Goal: Task Accomplishment & Management: Manage account settings

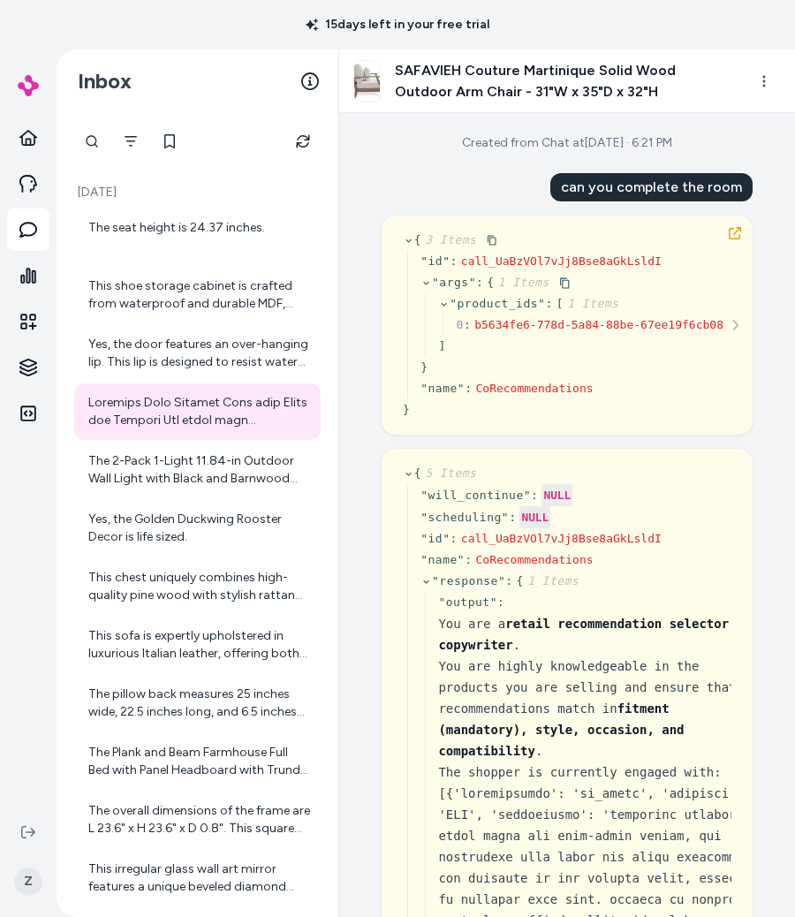
scroll to position [19, 0]
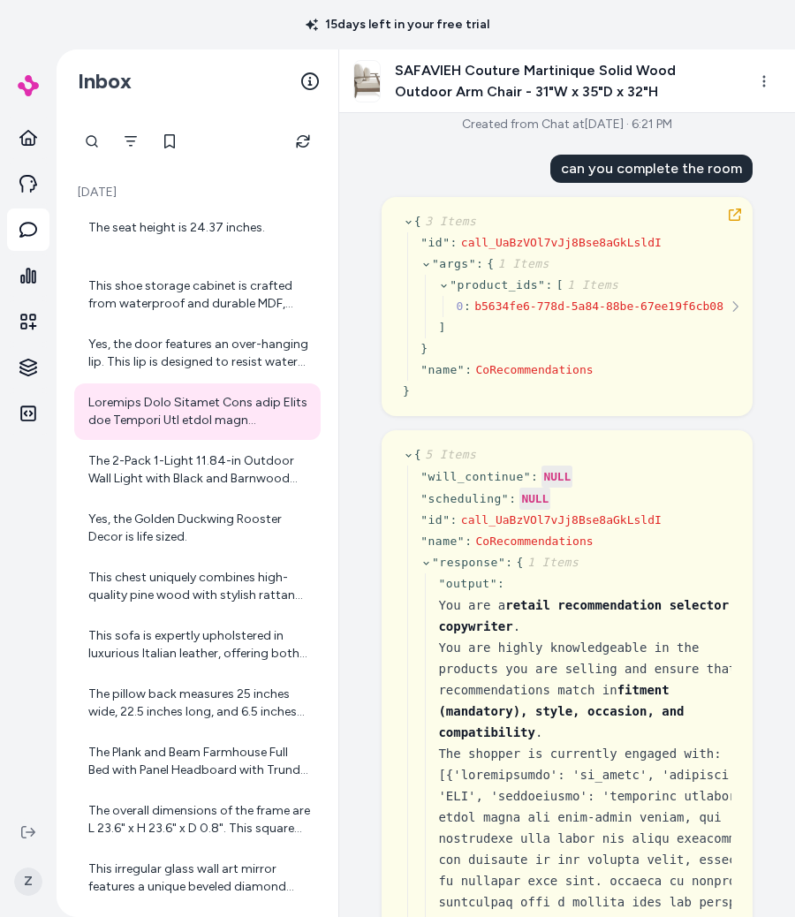
click at [390, 133] on div "Created from Chat at Sep 29, 2025 · 6:21 PM can you complete the room { 3 Items…" at bounding box center [567, 515] width 456 height 804
click at [414, 150] on div "Created from Chat at Sep 29, 2025 · 6:21 PM can you complete the room { 3 Items…" at bounding box center [567, 515] width 456 height 804
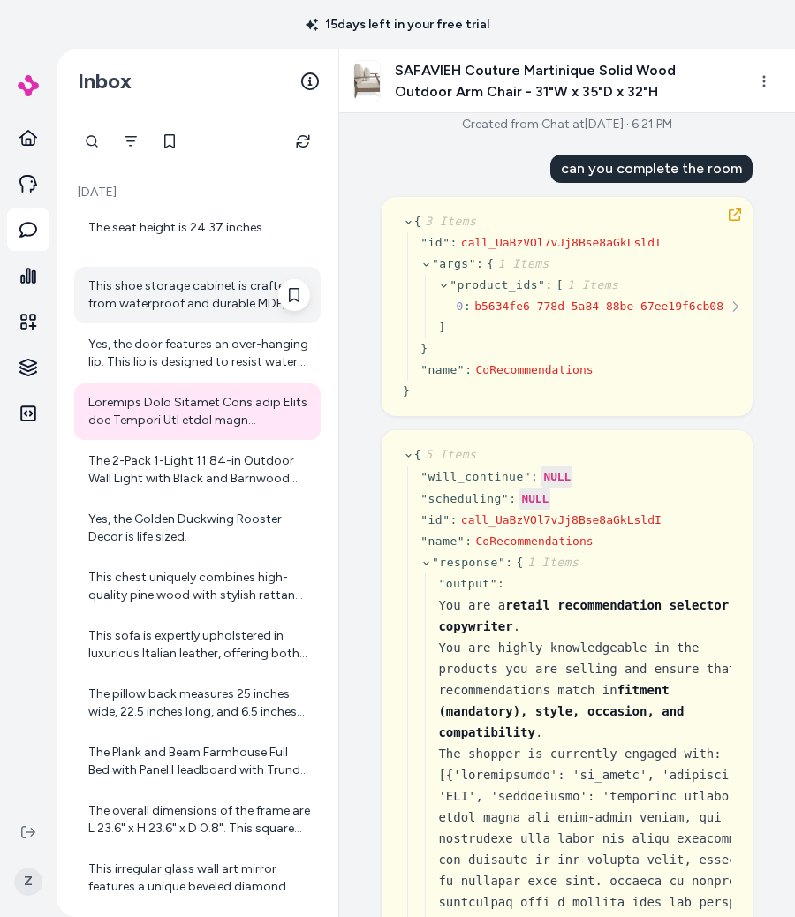
click at [185, 274] on div "This shoe storage cabinet is crafted from waterproof and durable MDF, ensuring …" at bounding box center [197, 295] width 246 height 57
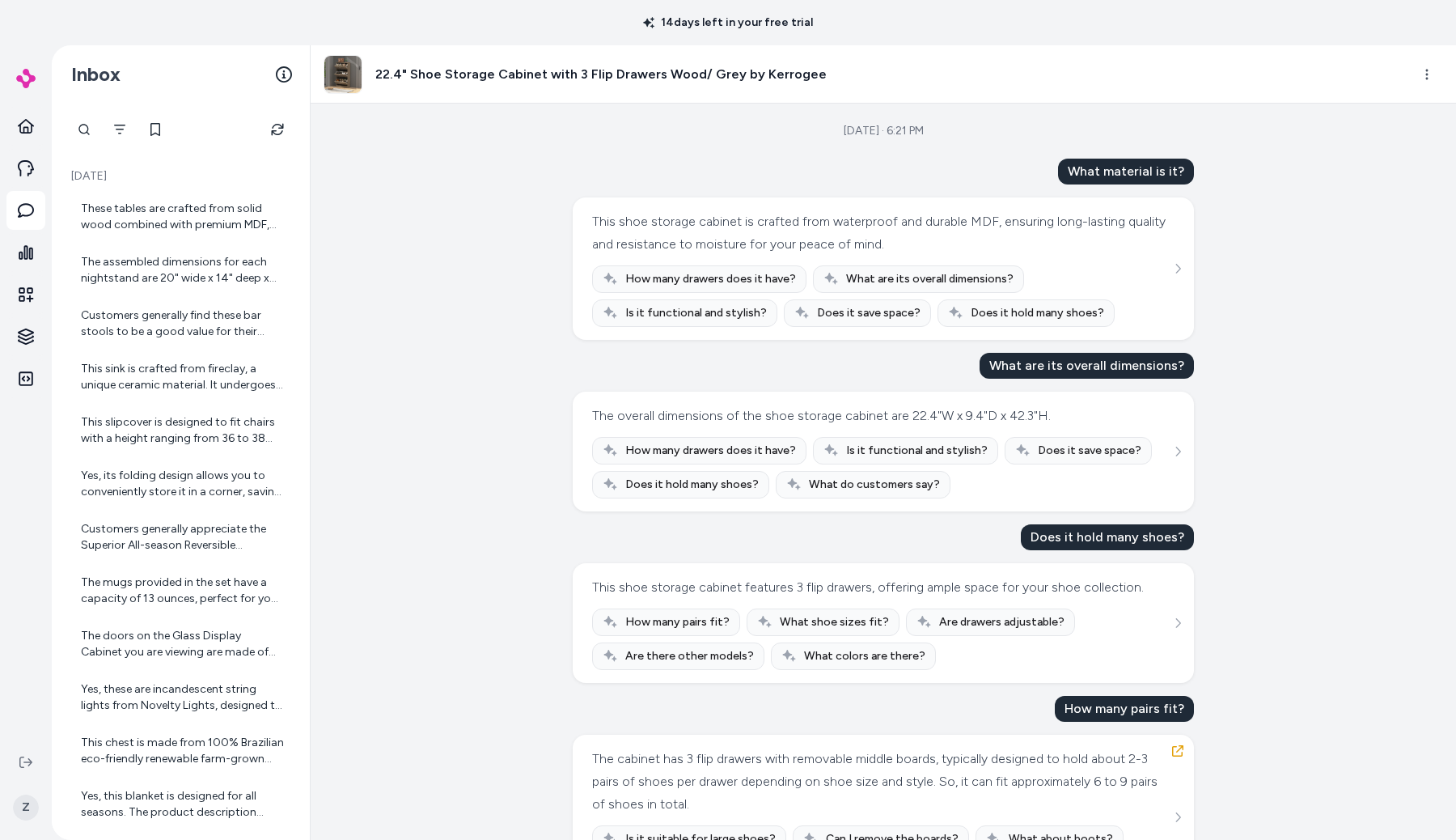
click at [501, 258] on div "Sep 29, 2025 · 6:21 PM What material is it? This shoe storage cabinet is crafte…" at bounding box center [883, 472] width 1146 height 736
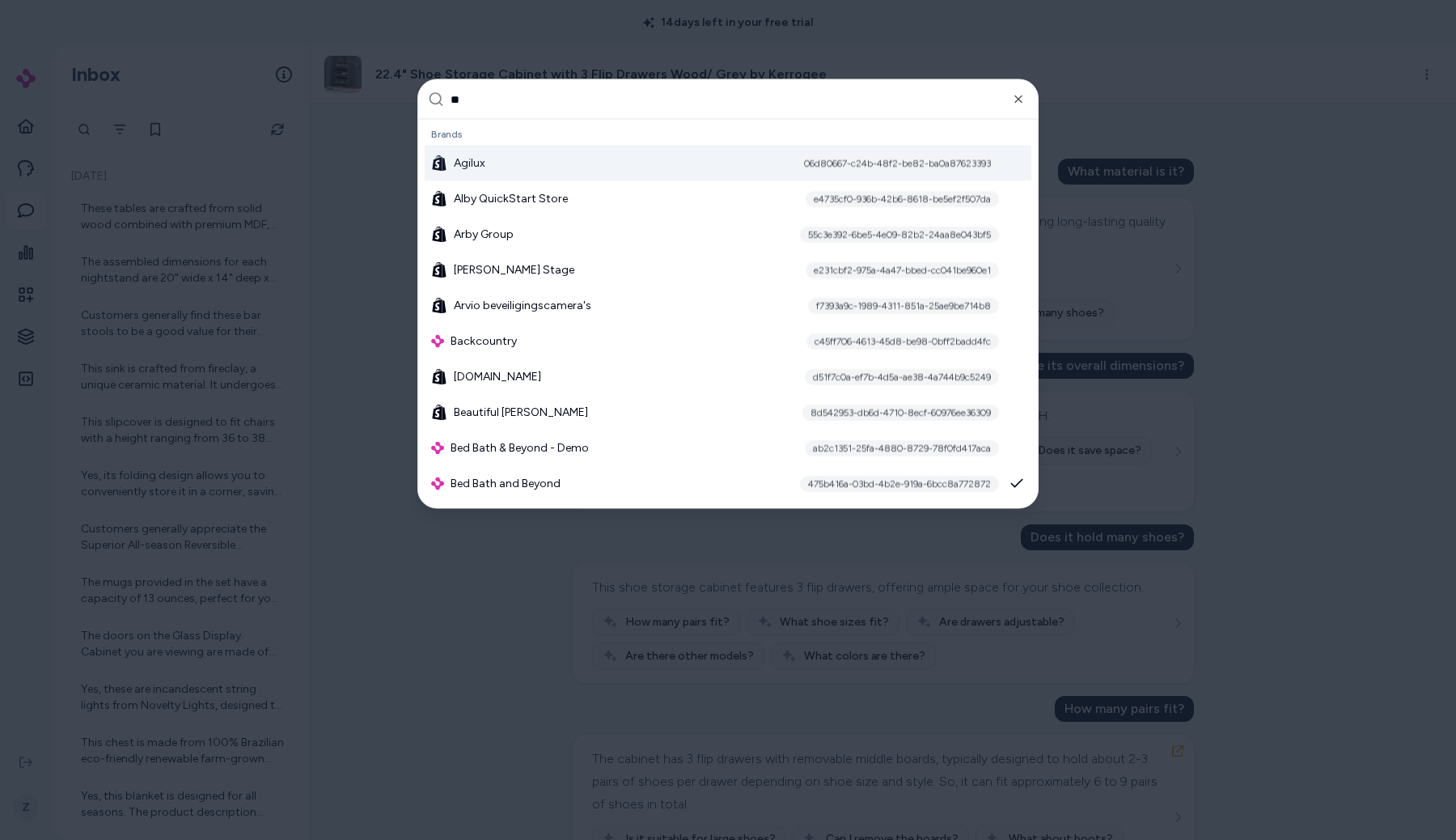
type input "***"
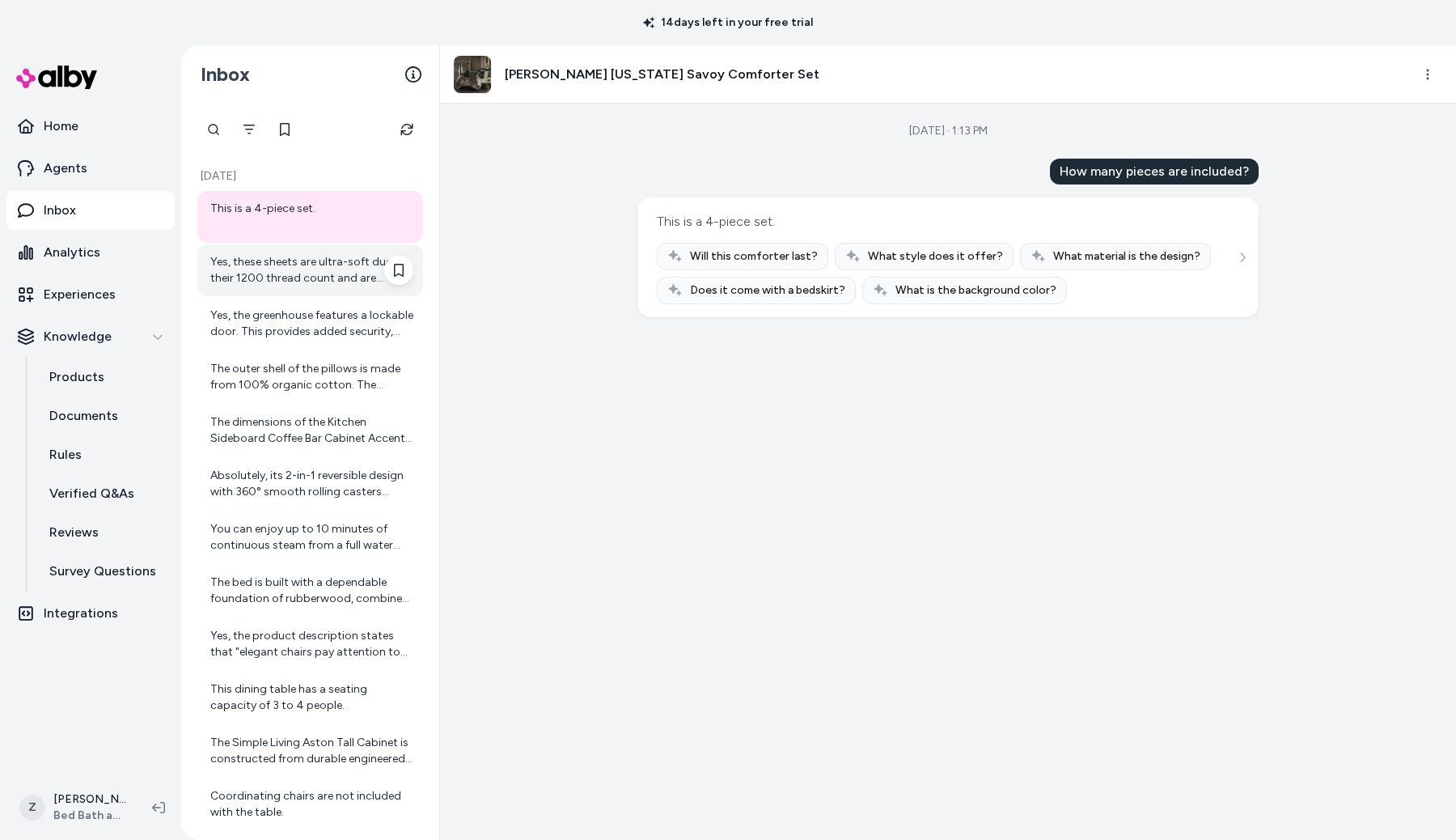
click at [331, 290] on div "Yes, these sheets are ultra-soft due to their 1200 thread count and are crafted…" at bounding box center [310, 270] width 225 height 52
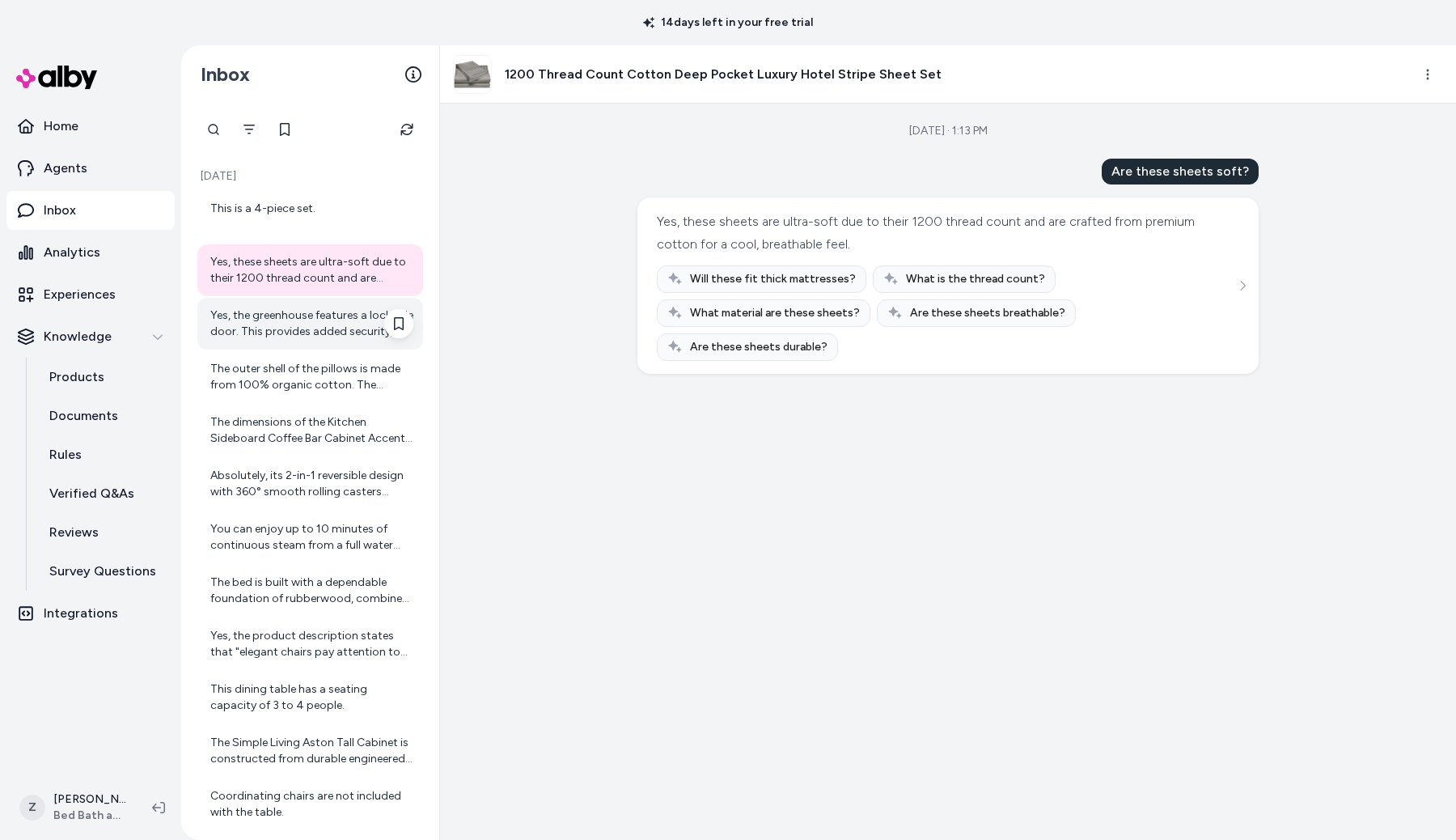
click at [325, 322] on div "Yes, the greenhouse features a lockable door. This provides added security, all…" at bounding box center [312, 323] width 203 height 32
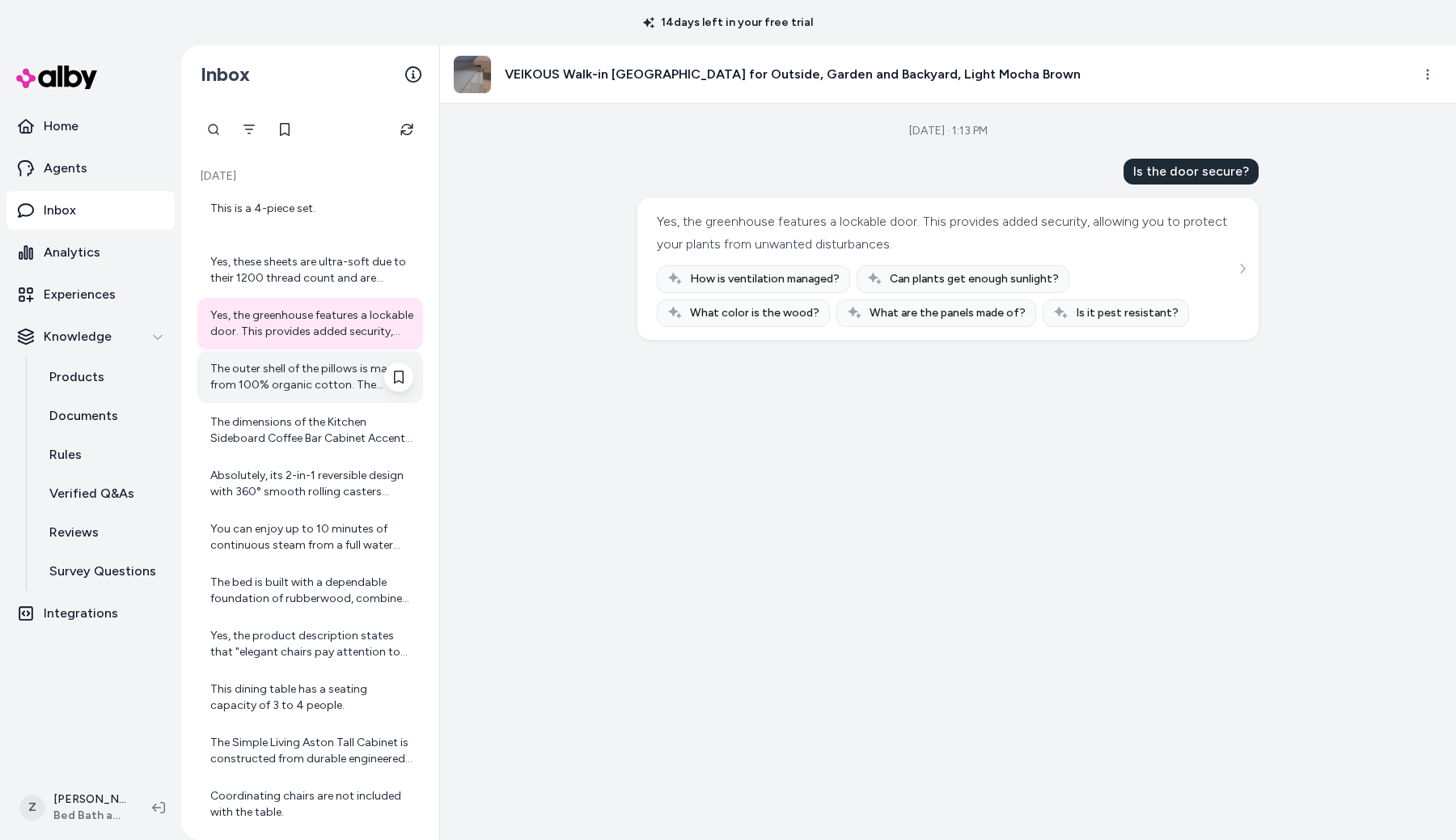
click at [318, 394] on div "The outer shell of the pillows is made from 100% organic cotton. The innovative…" at bounding box center [310, 376] width 225 height 52
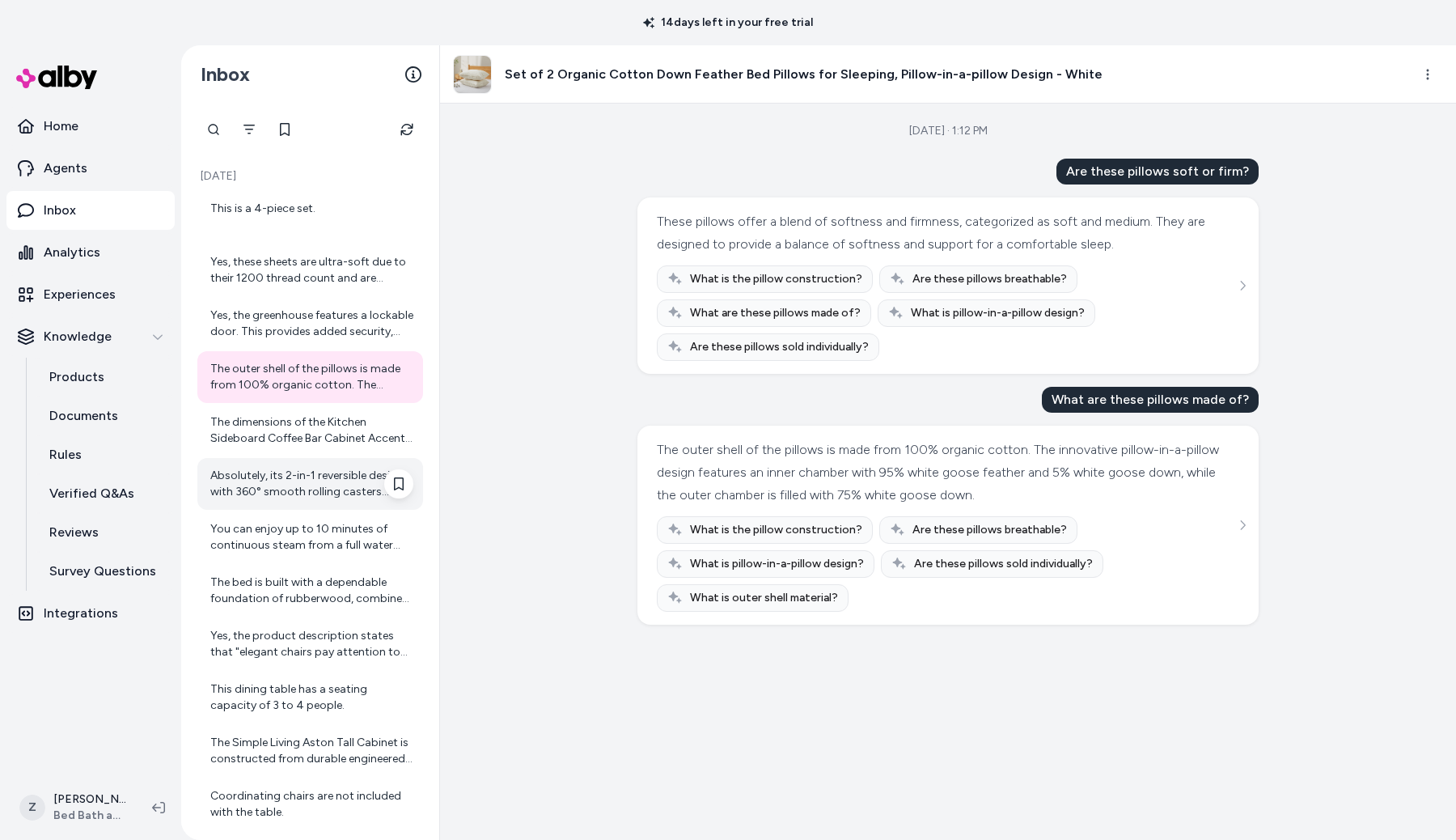
click at [320, 464] on div "Absolutely, its 2-in-1 reversible design with 360° smooth rolling casters allow…" at bounding box center [310, 484] width 225 height 52
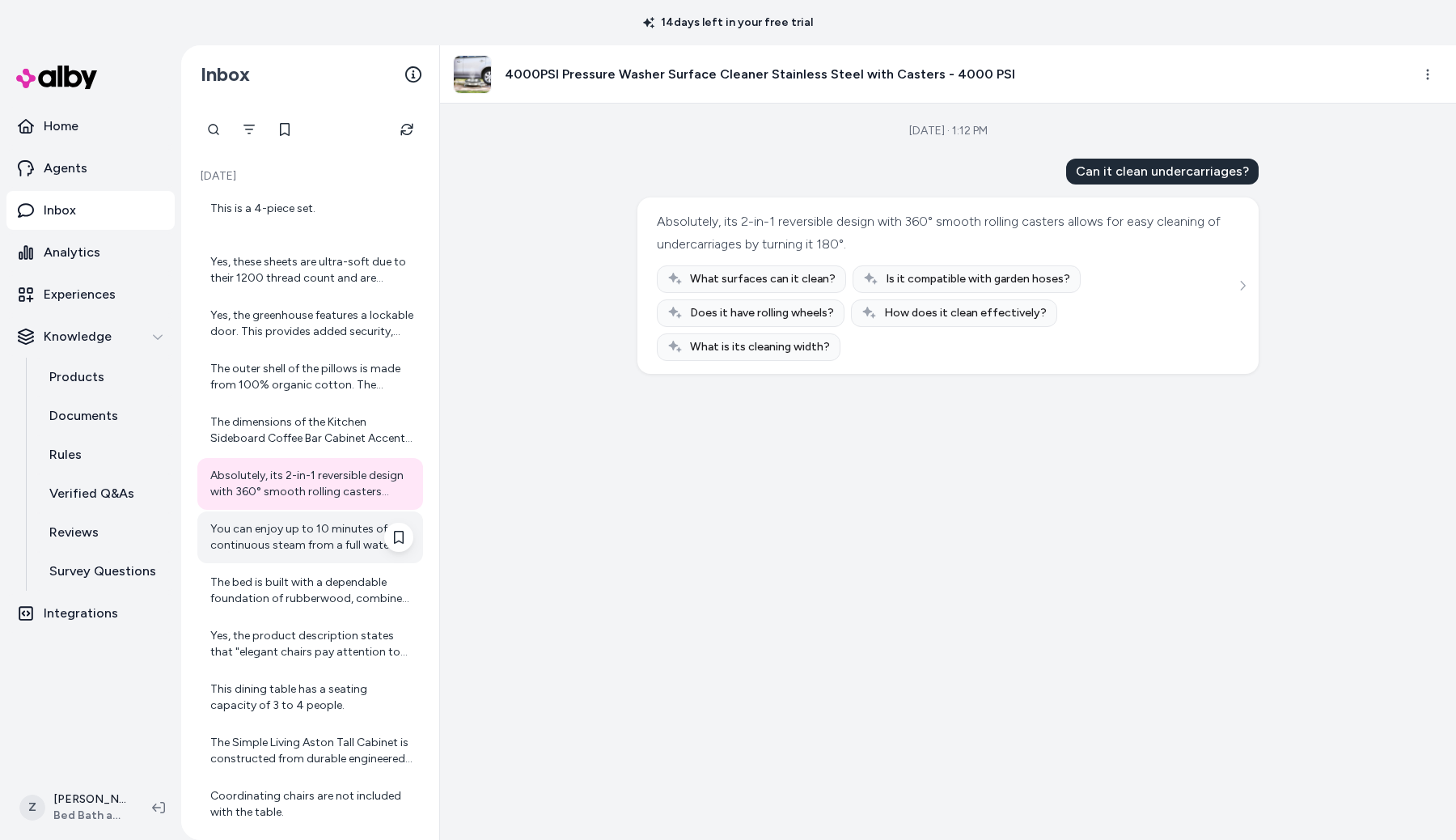
click at [321, 561] on div "You can enjoy up to 10 minutes of continuous steam from a full water tank, prov…" at bounding box center [310, 537] width 225 height 52
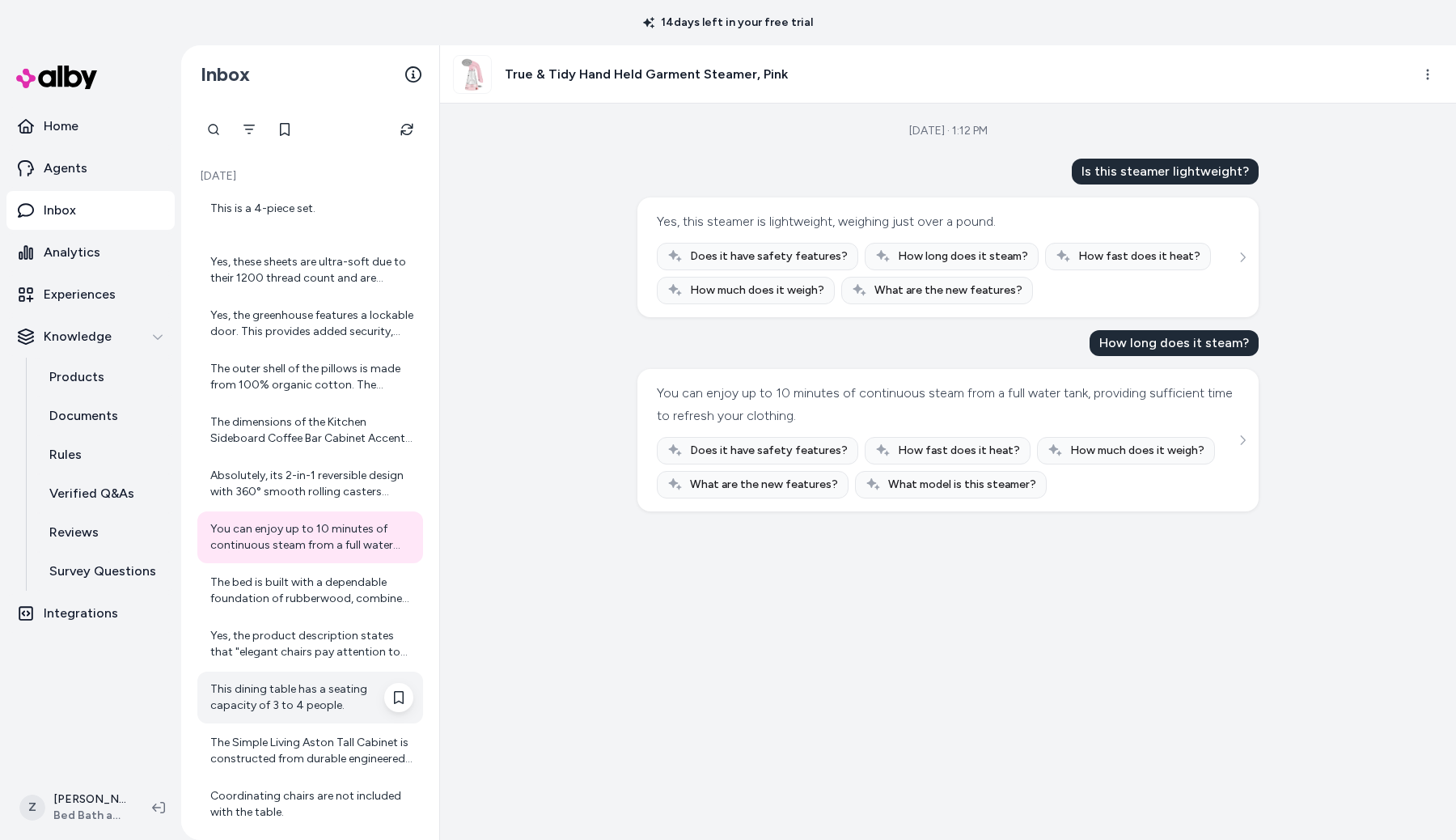
click at [325, 676] on div "This dining table has a seating capacity of 3 to 4 people." at bounding box center [310, 697] width 225 height 52
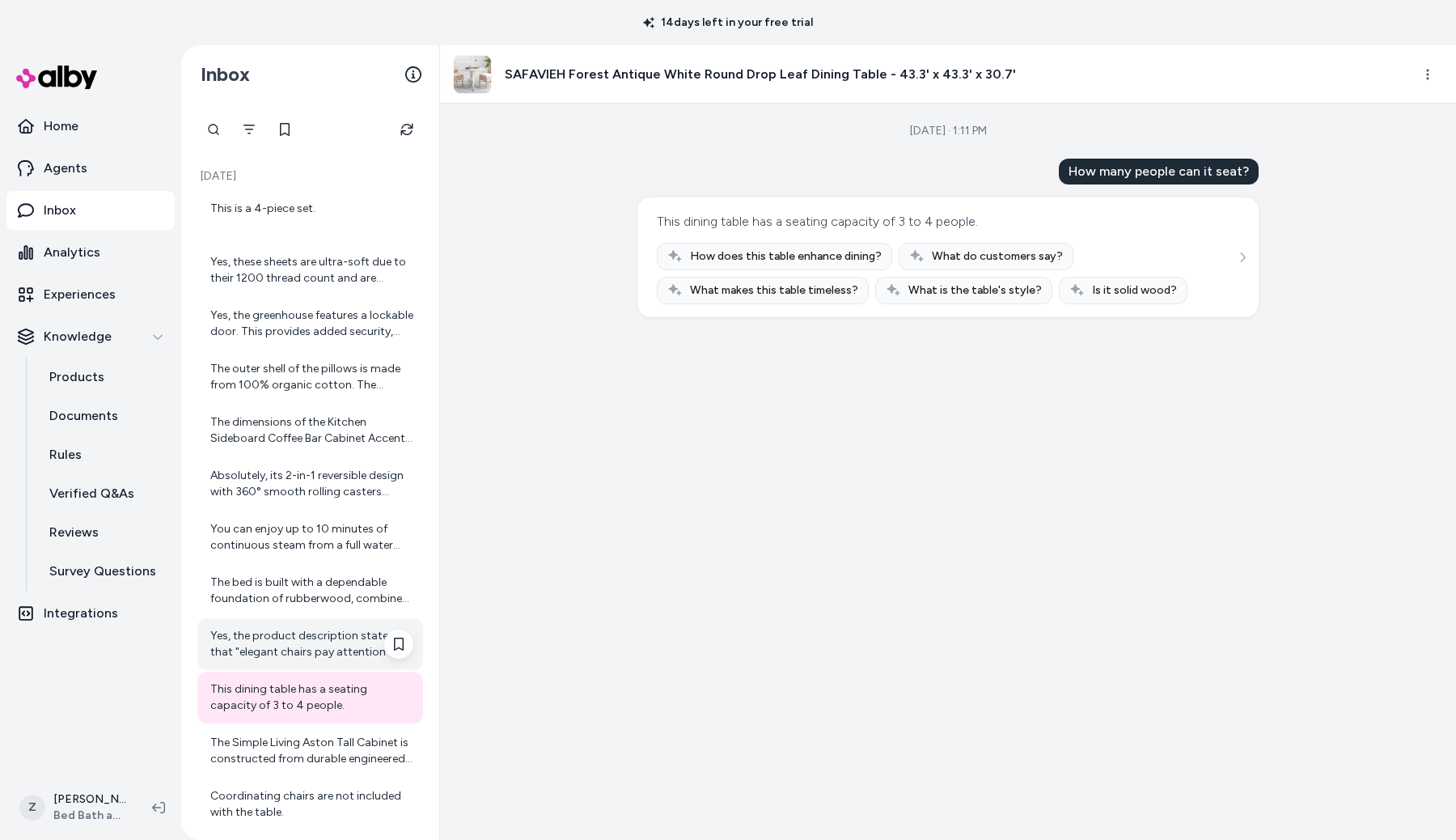
click at [323, 629] on div "Yes, the product description states that "elegant chairs pay attention to detai…" at bounding box center [312, 643] width 203 height 32
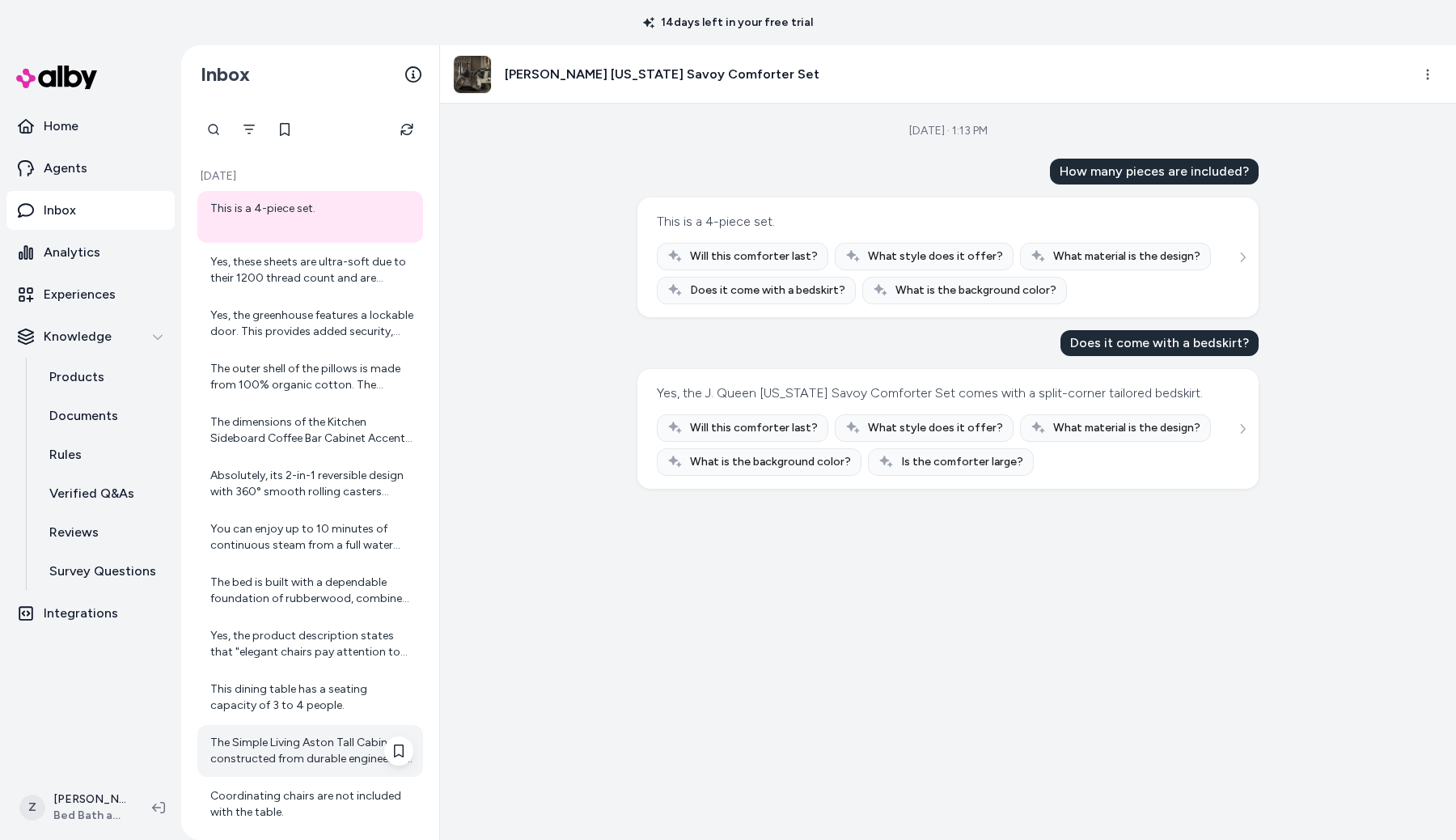
click at [325, 749] on div "The Simple Living Aston Tall Cabinet is constructed from durable engineered woo…" at bounding box center [312, 750] width 203 height 32
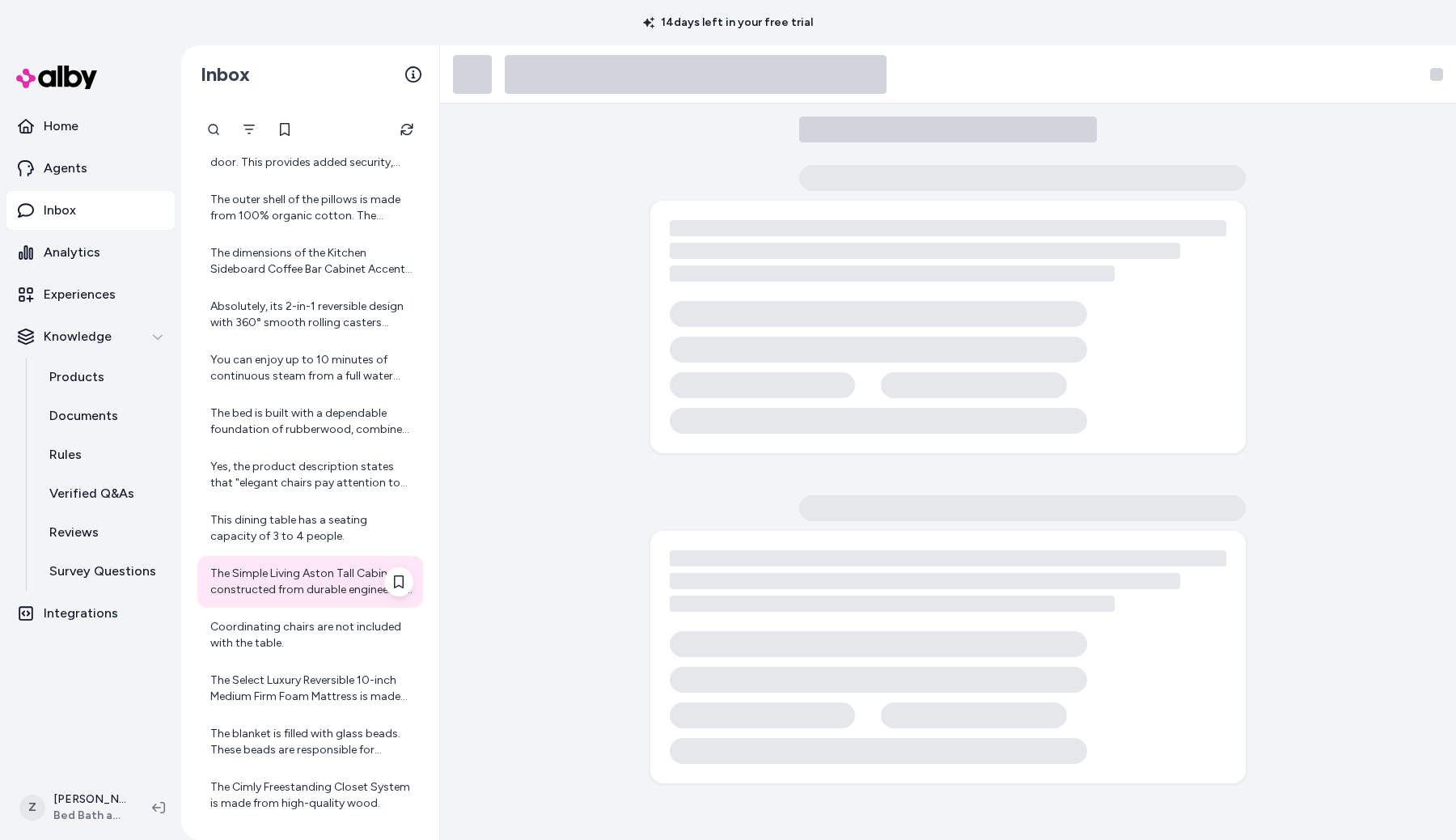
scroll to position [171, 0]
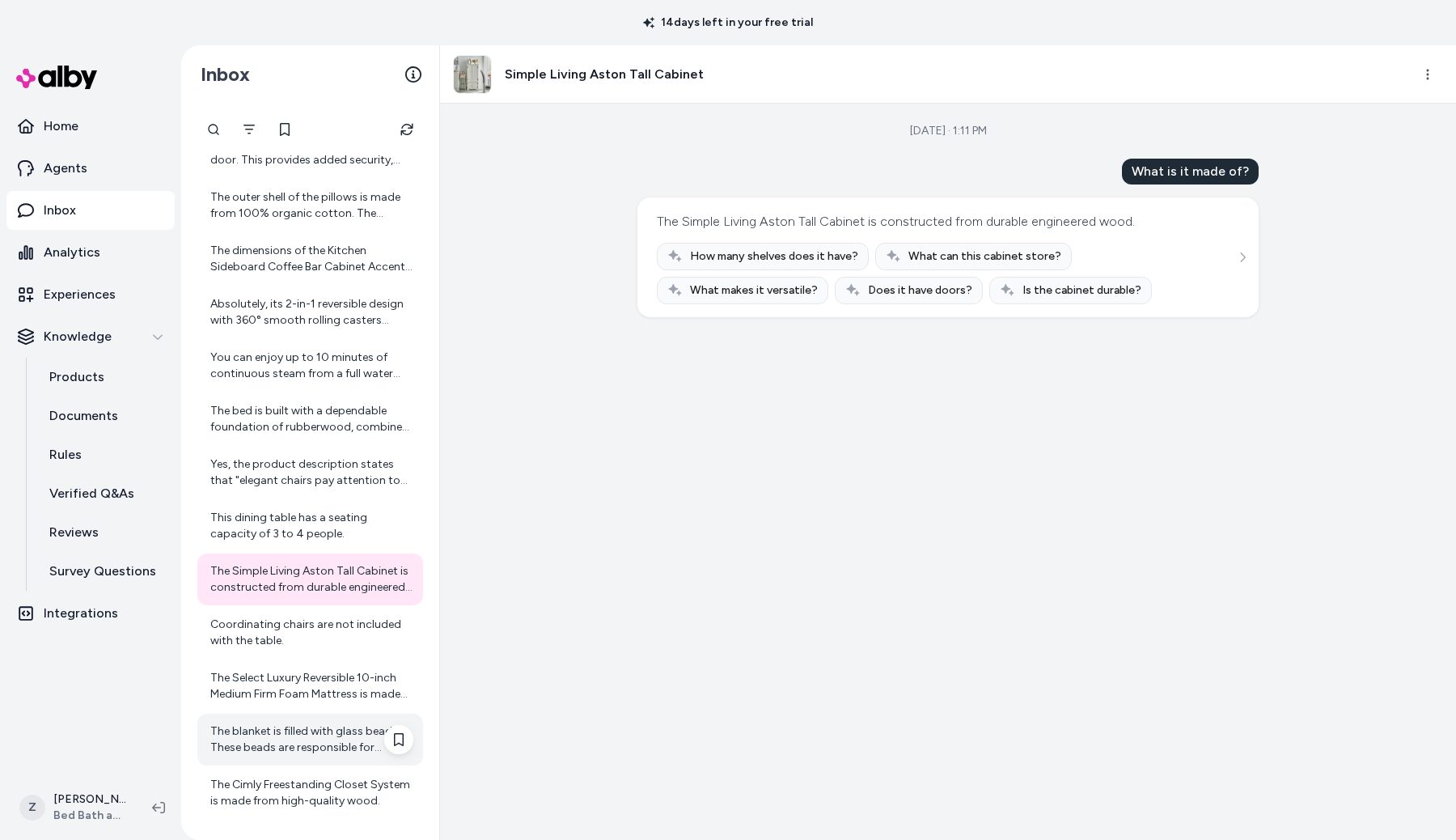
click at [322, 718] on div "The blanket is filled with glass beads. These beads are responsible for providi…" at bounding box center [310, 739] width 225 height 52
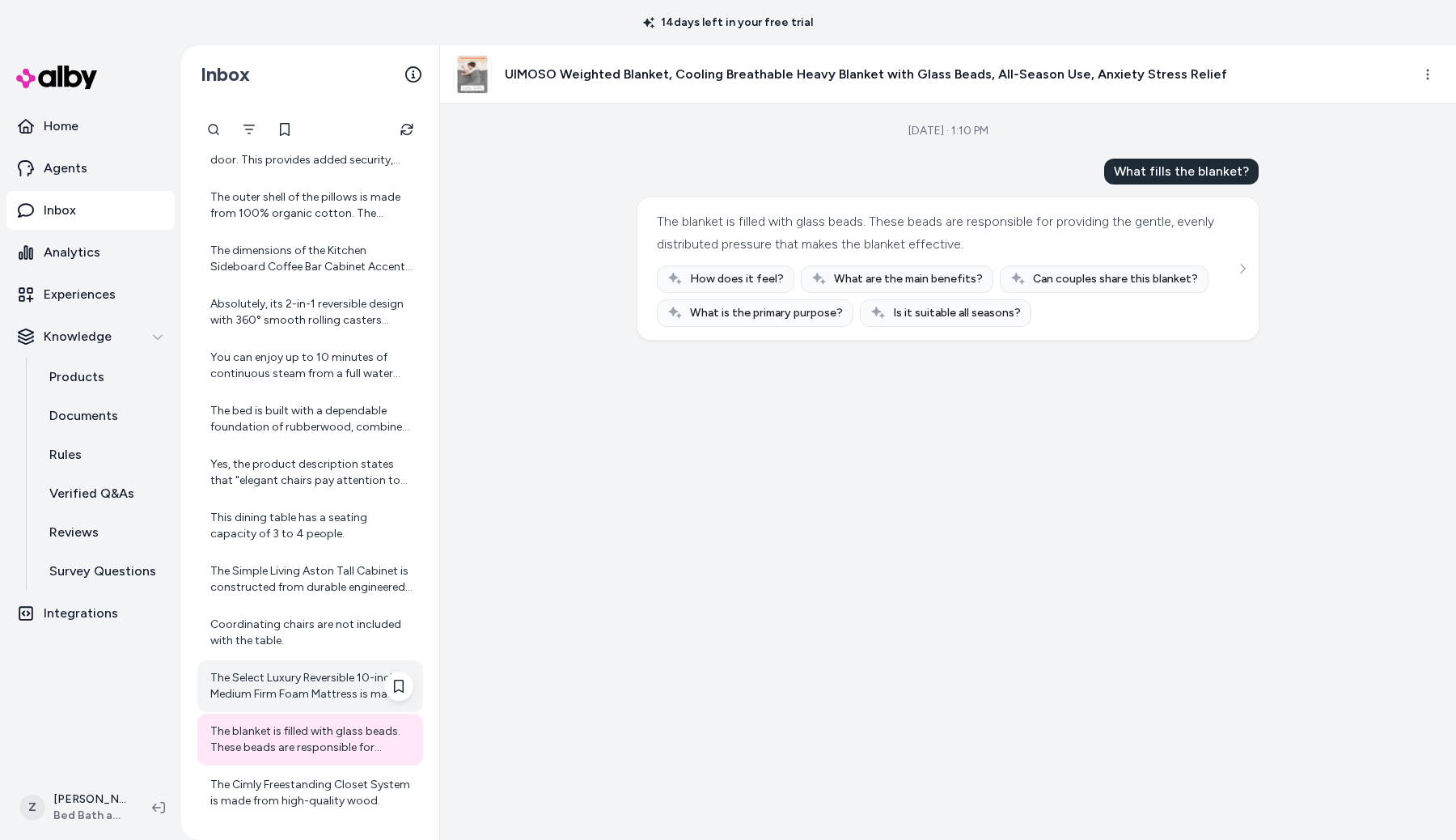
click at [322, 671] on div "The Select Luxury Reversible 10-inch Medium Firm Foam Mattress is made of plush…" at bounding box center [312, 685] width 203 height 32
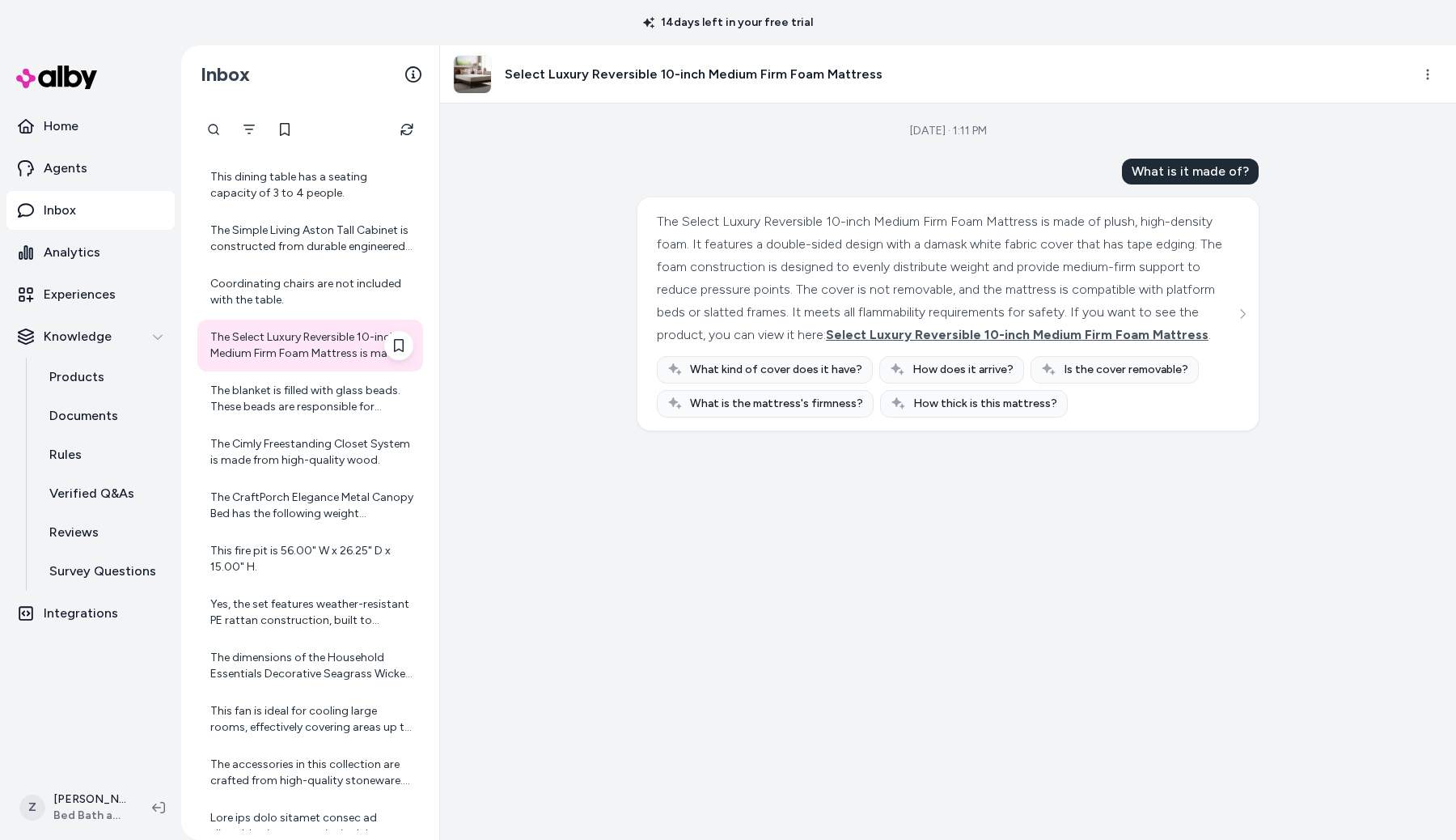
scroll to position [526, 0]
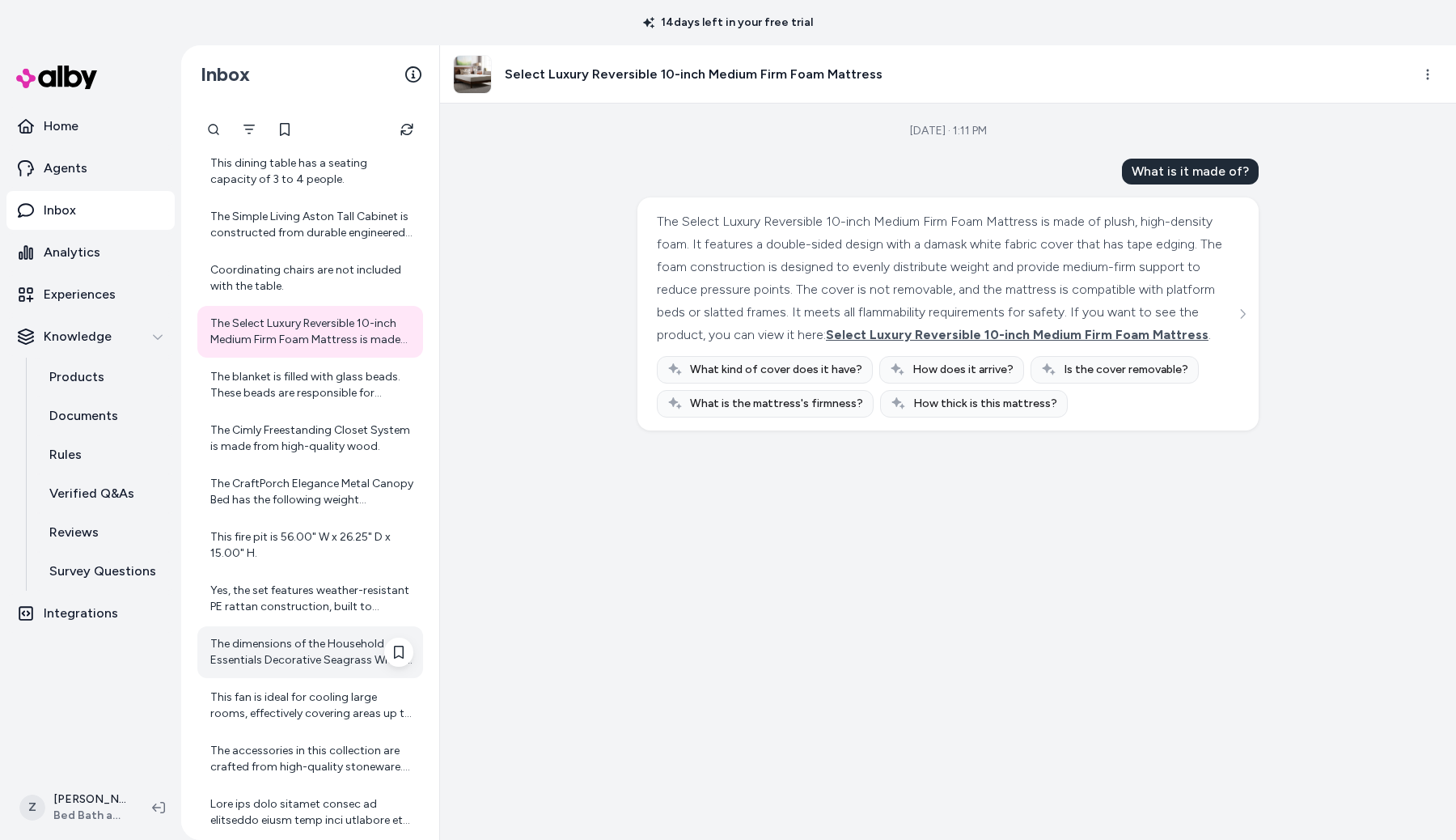
click at [322, 671] on div "The dimensions of the Household Essentials Decorative Seagrass Wicker Storage C…" at bounding box center [310, 652] width 225 height 52
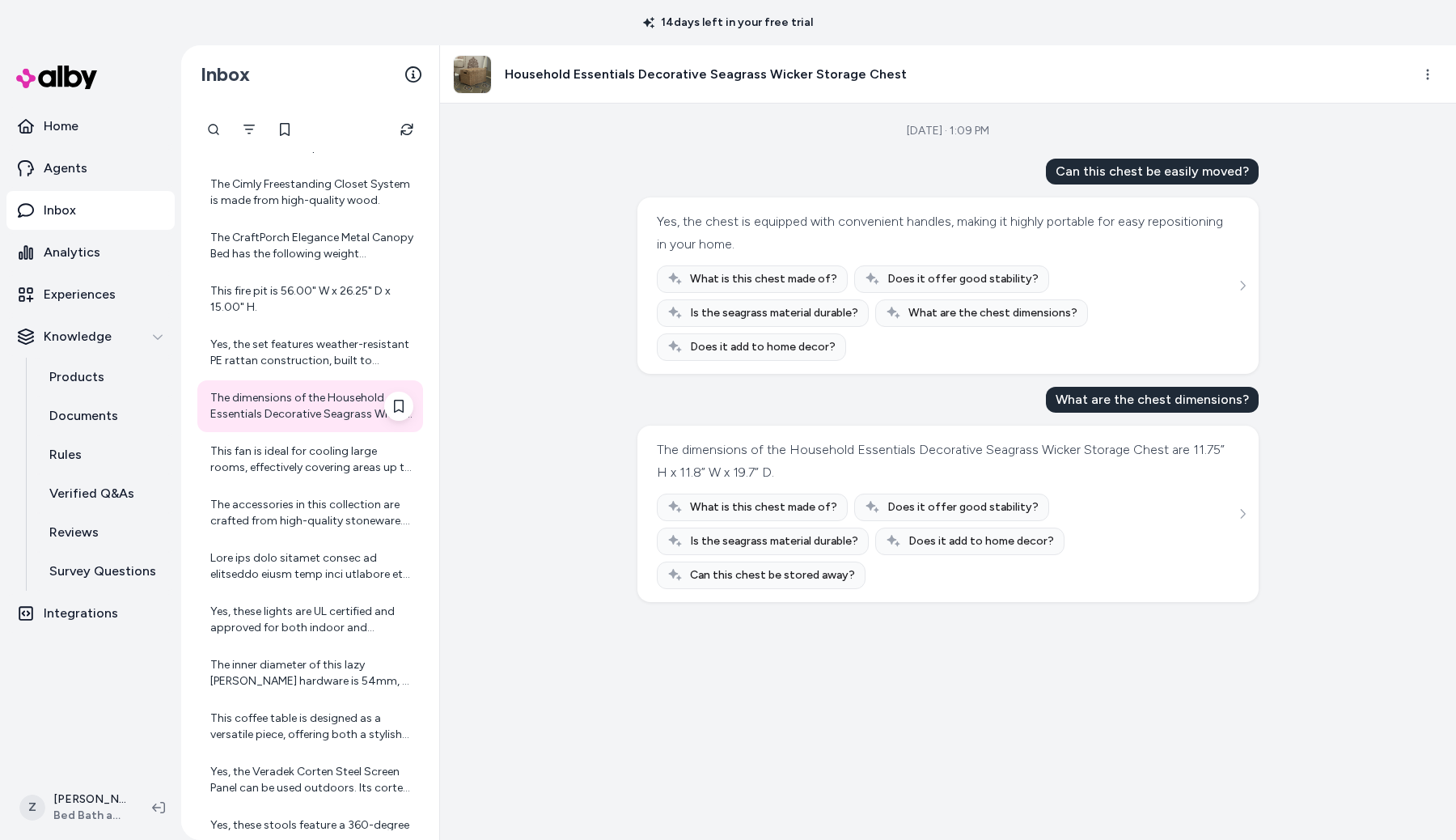
scroll to position [831, 0]
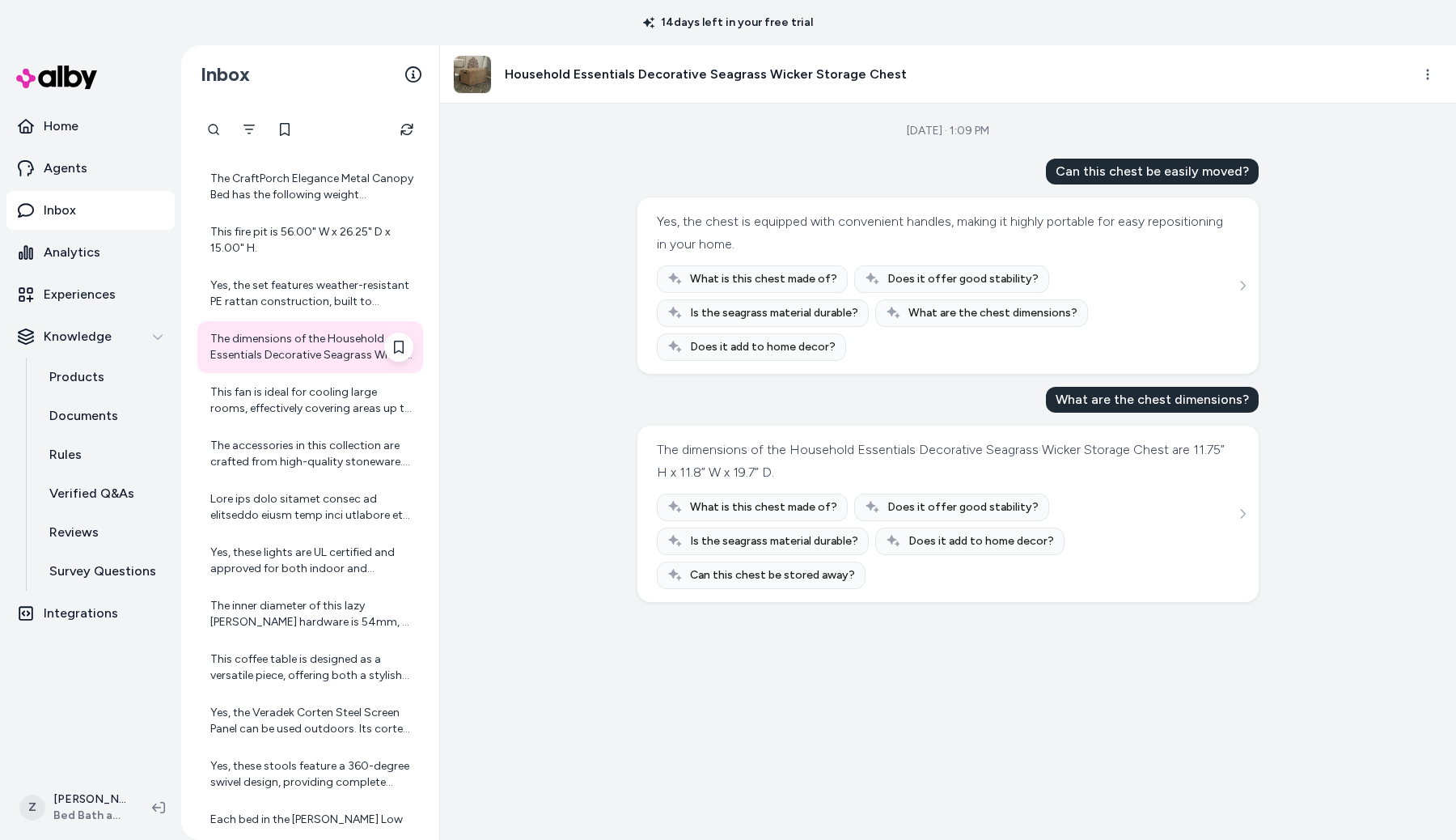
click at [322, 671] on div "This coffee table is designed as a versatile piece, offering both a stylish sur…" at bounding box center [312, 667] width 203 height 32
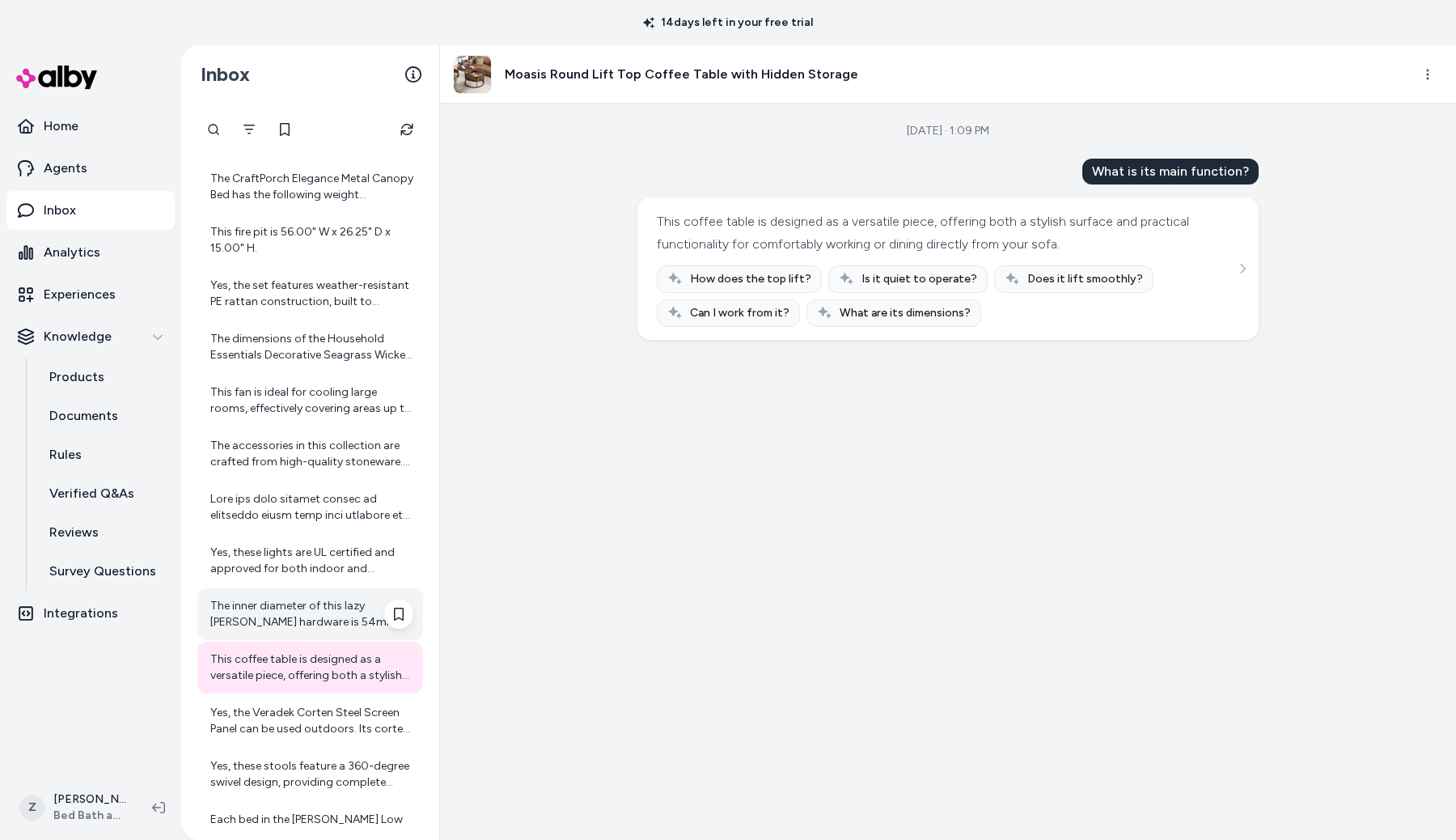
click at [315, 593] on div "The inner diameter of this lazy susan hardware is 54mm, or approximately 2.13 i…" at bounding box center [310, 614] width 225 height 52
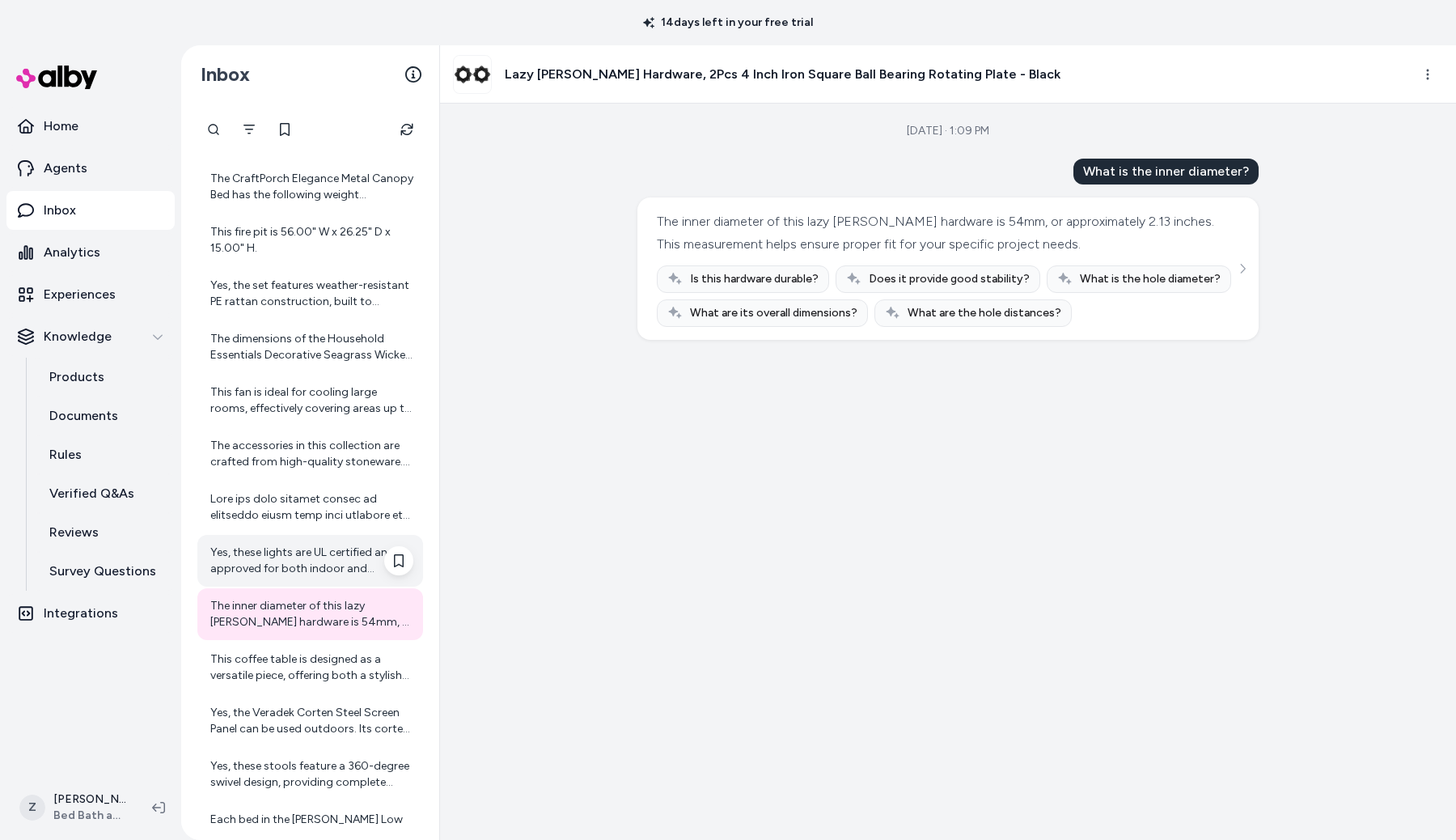
click at [314, 563] on div "Yes, these lights are UL certified and approved for both indoor and outdoor use…" at bounding box center [312, 560] width 203 height 32
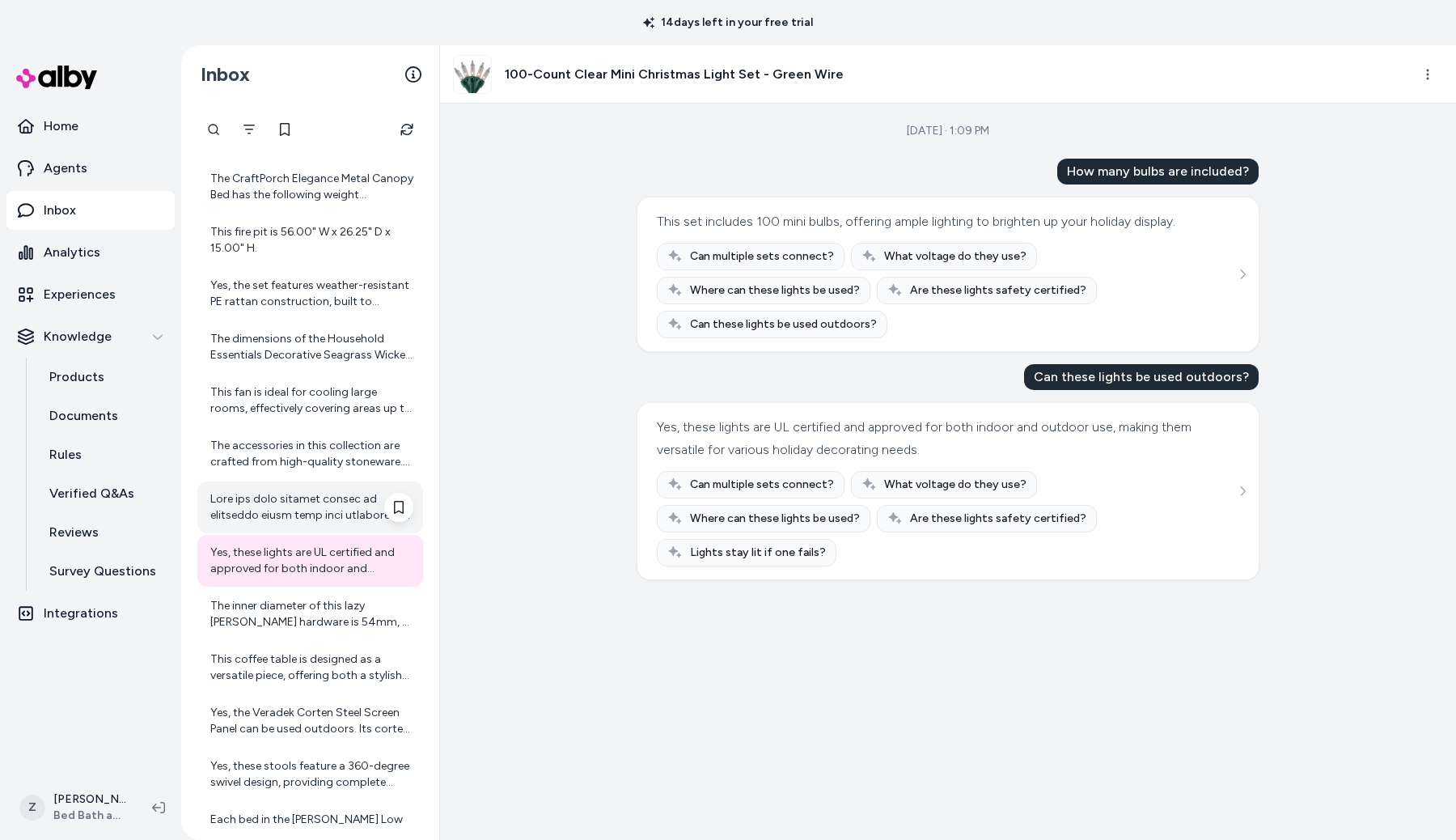
click at [318, 495] on div at bounding box center [312, 507] width 203 height 32
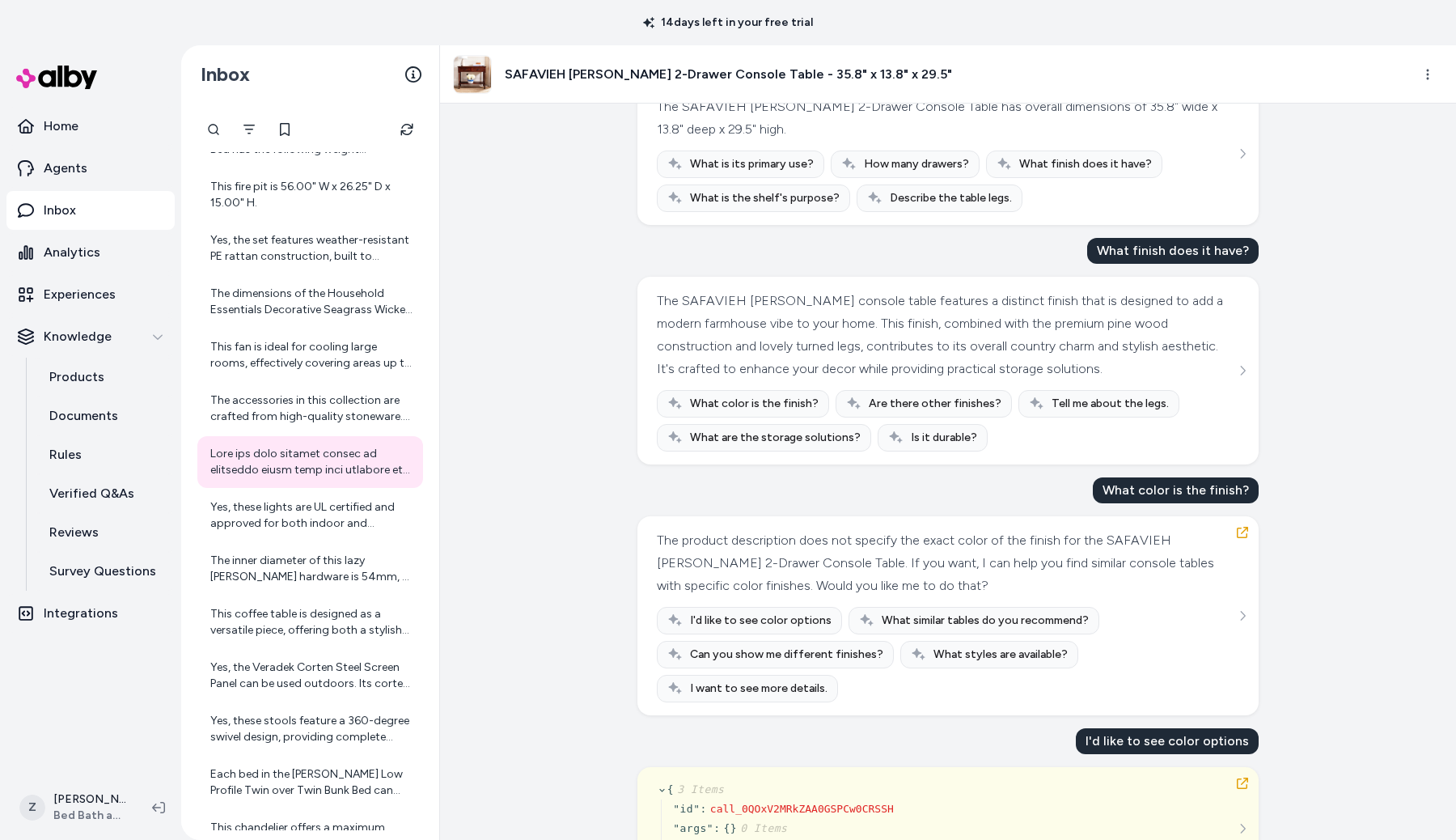
scroll to position [290, 0]
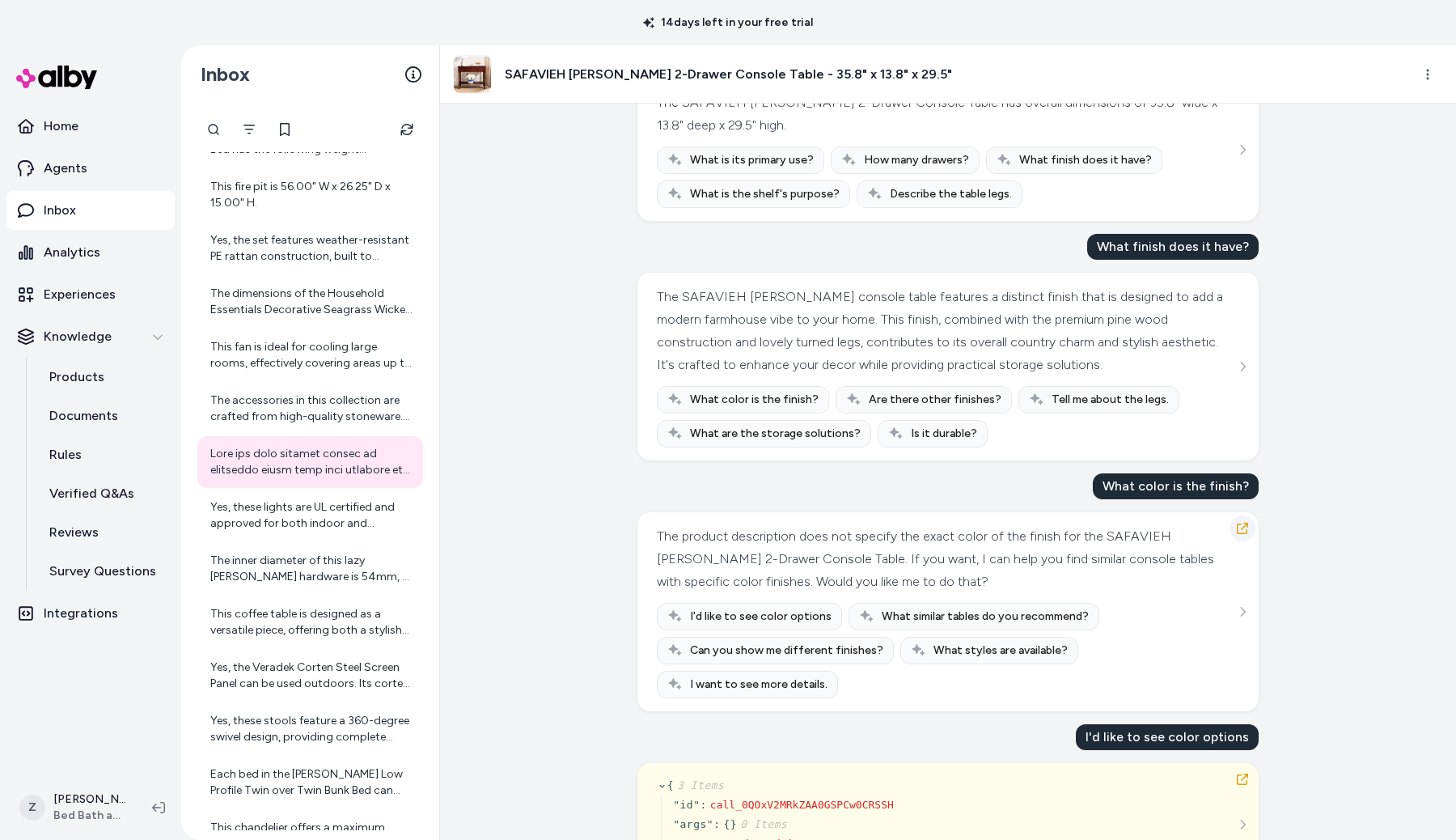
click at [1255, 529] on button "button" at bounding box center [1243, 529] width 26 height 26
click at [1244, 529] on icon "button" at bounding box center [1243, 529] width 13 height 13
click at [566, 224] on div "Sep 30, 2025 · 1:09 PM What material is this table? This console table is craft…" at bounding box center [948, 472] width 1016 height 736
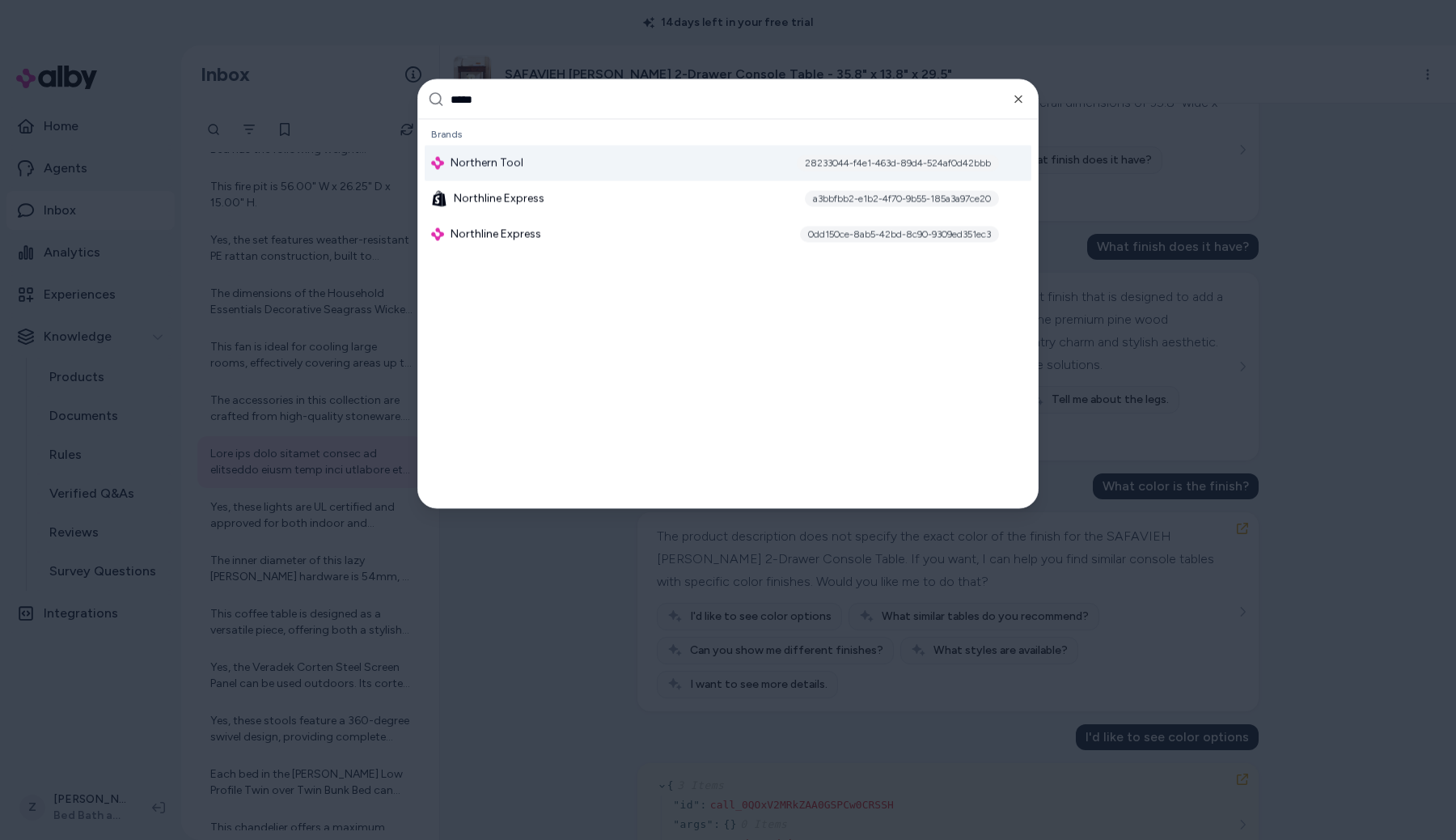
type input "*****"
click at [557, 160] on div "Northern Tool 28233044-f4e1-463d-89d4-524af0d42bbb" at bounding box center [728, 163] width 606 height 36
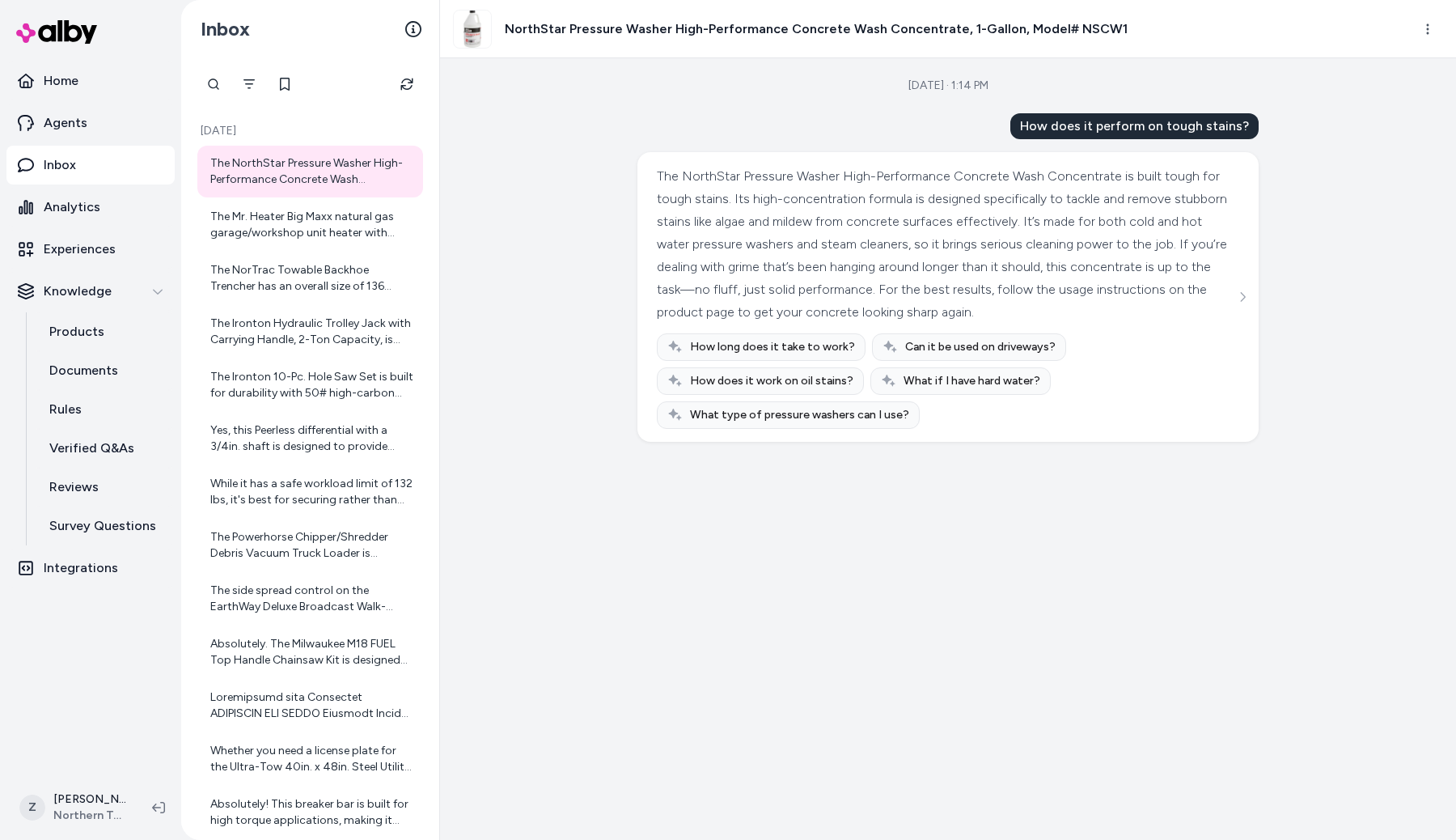
click at [557, 160] on div "Sep 30, 2025 · 1:14 PM How does it perform on tough stains? The NorthStar Press…" at bounding box center [948, 449] width 1016 height 781
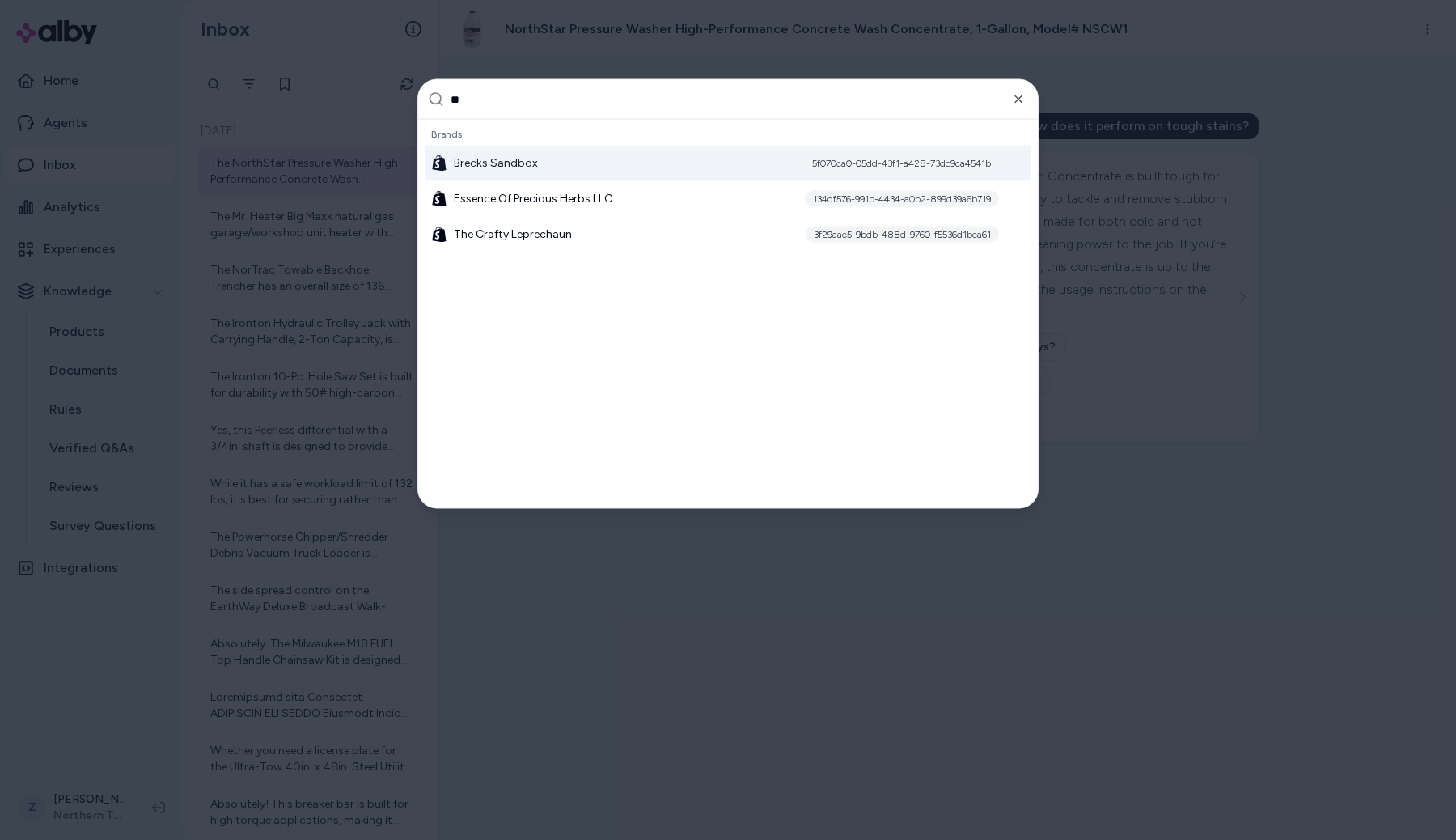
scroll to position [65, 0]
type input "*"
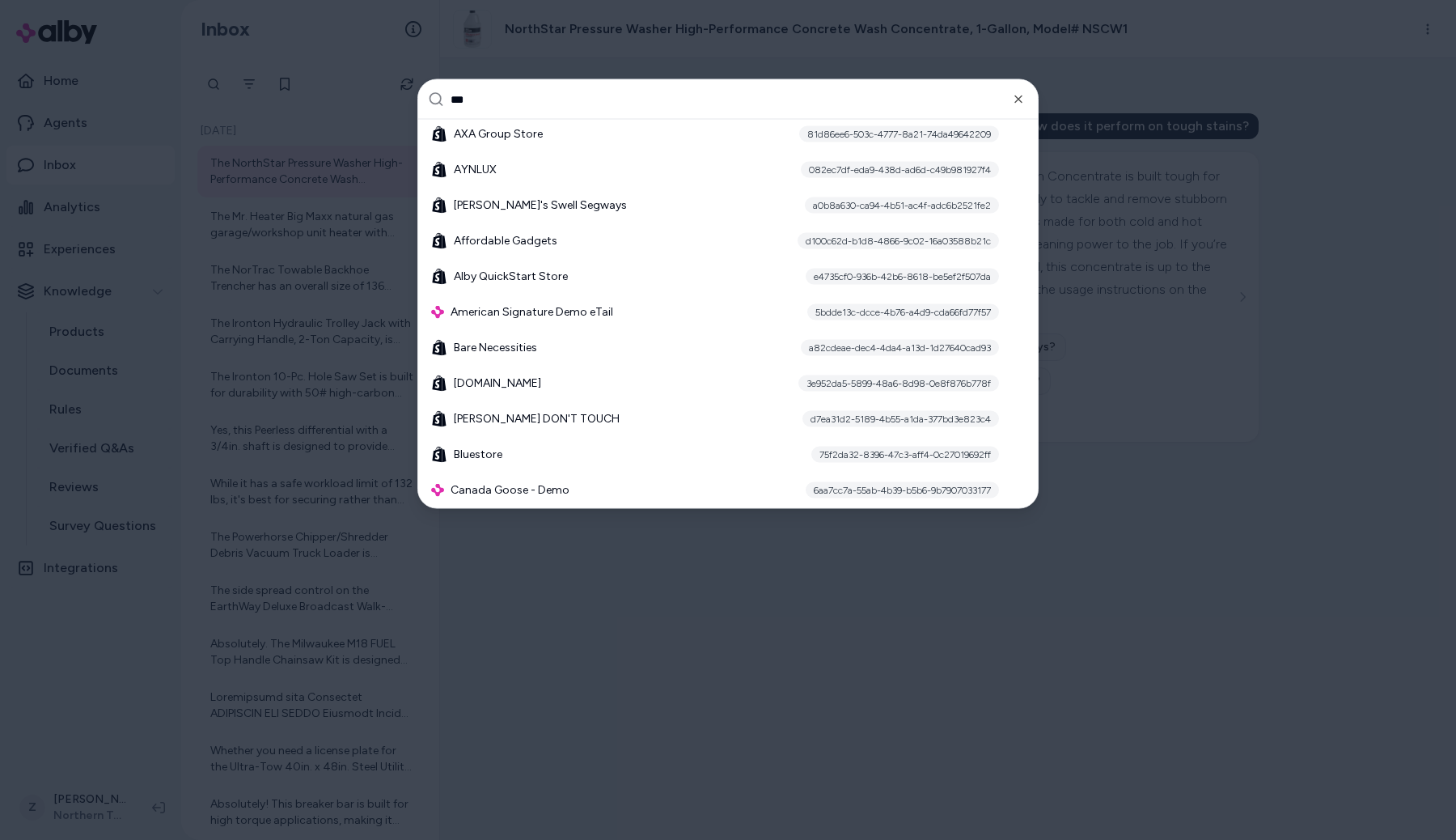
scroll to position [0, 0]
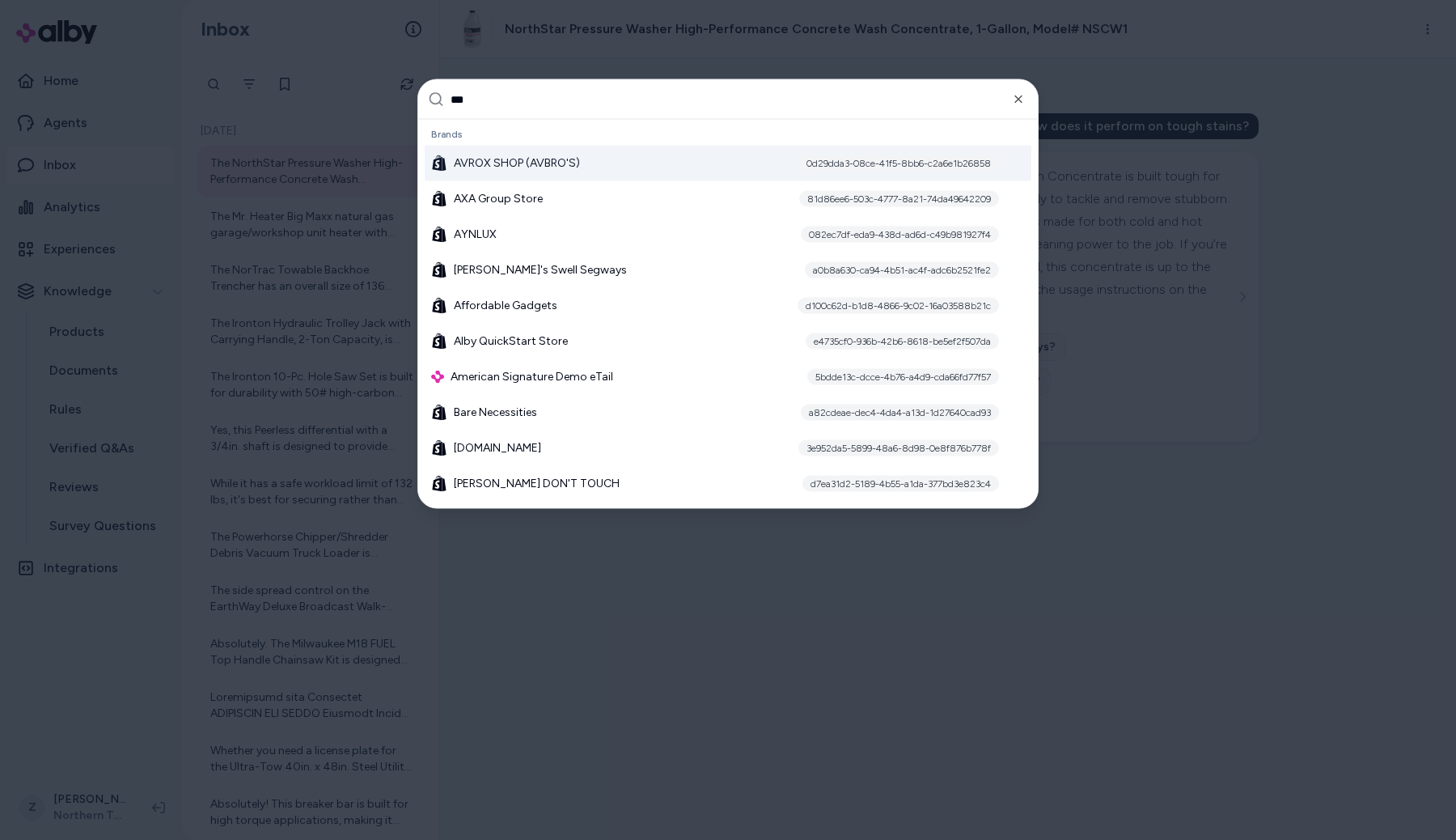
type input "****"
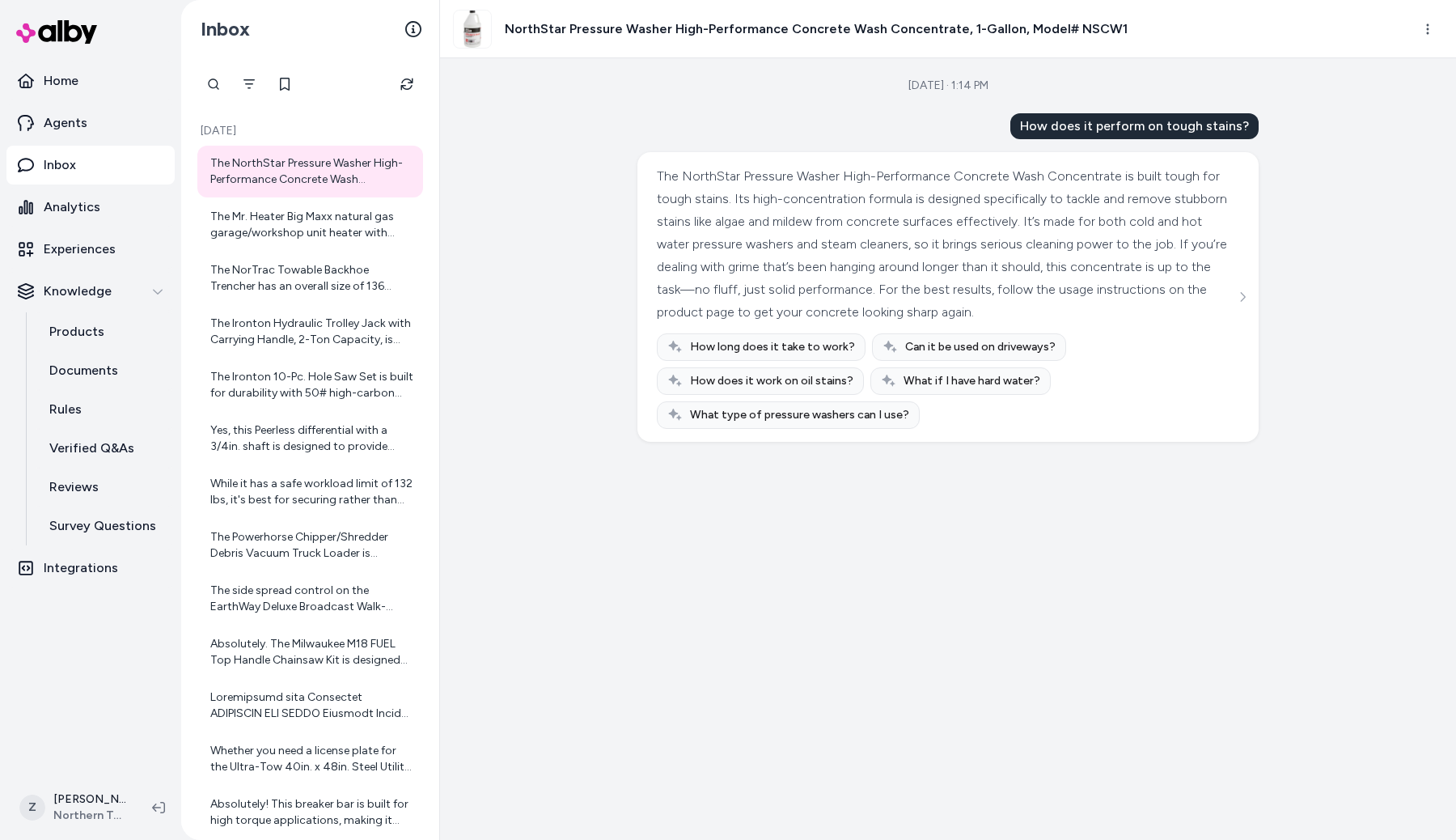
click at [638, 669] on div "Sep 30, 2025 · 1:14 PM How does it perform on tough stains? The NorthStar Press…" at bounding box center [948, 449] width 1016 height 781
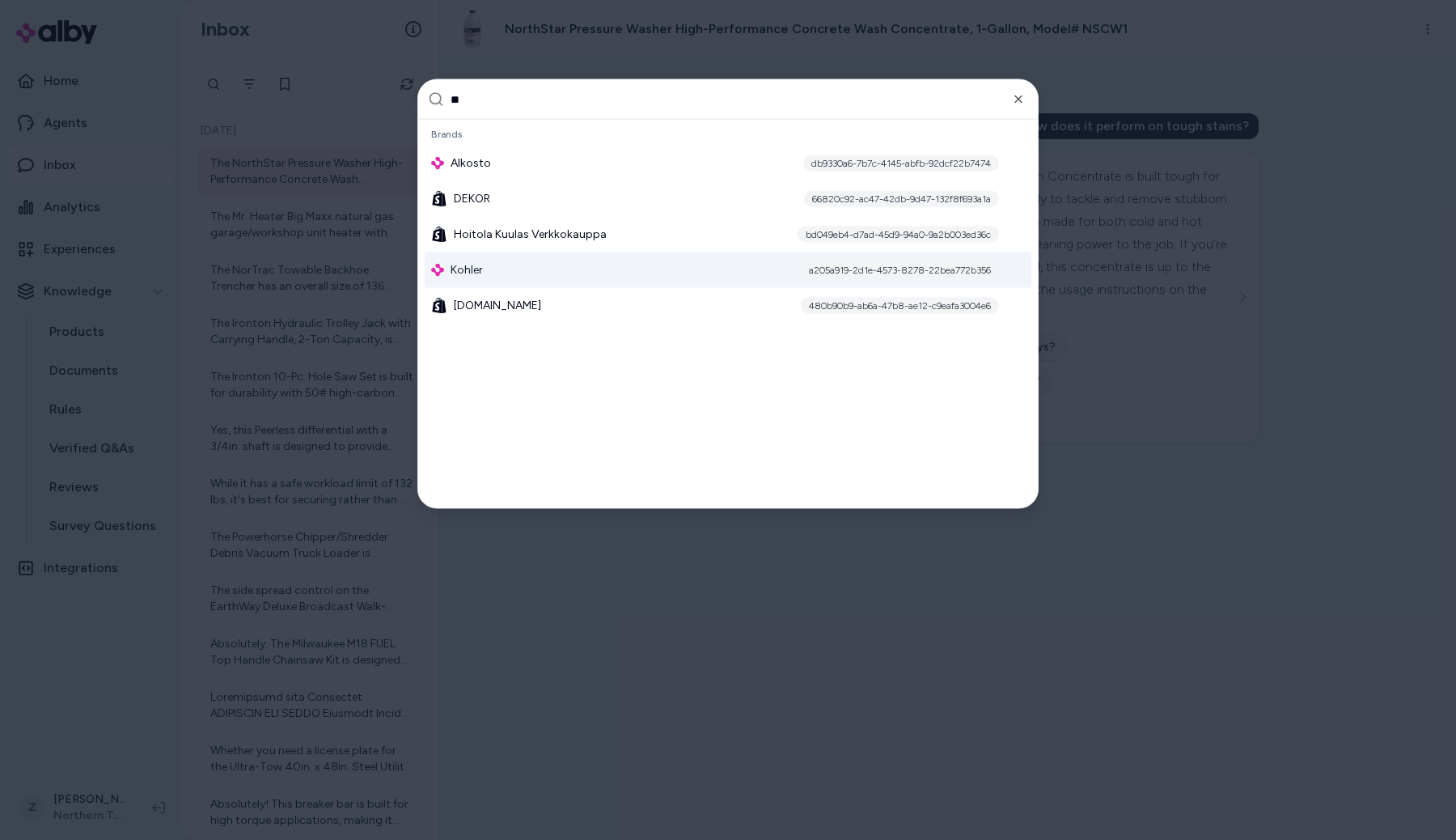
type input "**"
click at [499, 269] on div "Kohler a205a919-2d1e-4573-8278-22bea772b356" at bounding box center [728, 270] width 606 height 36
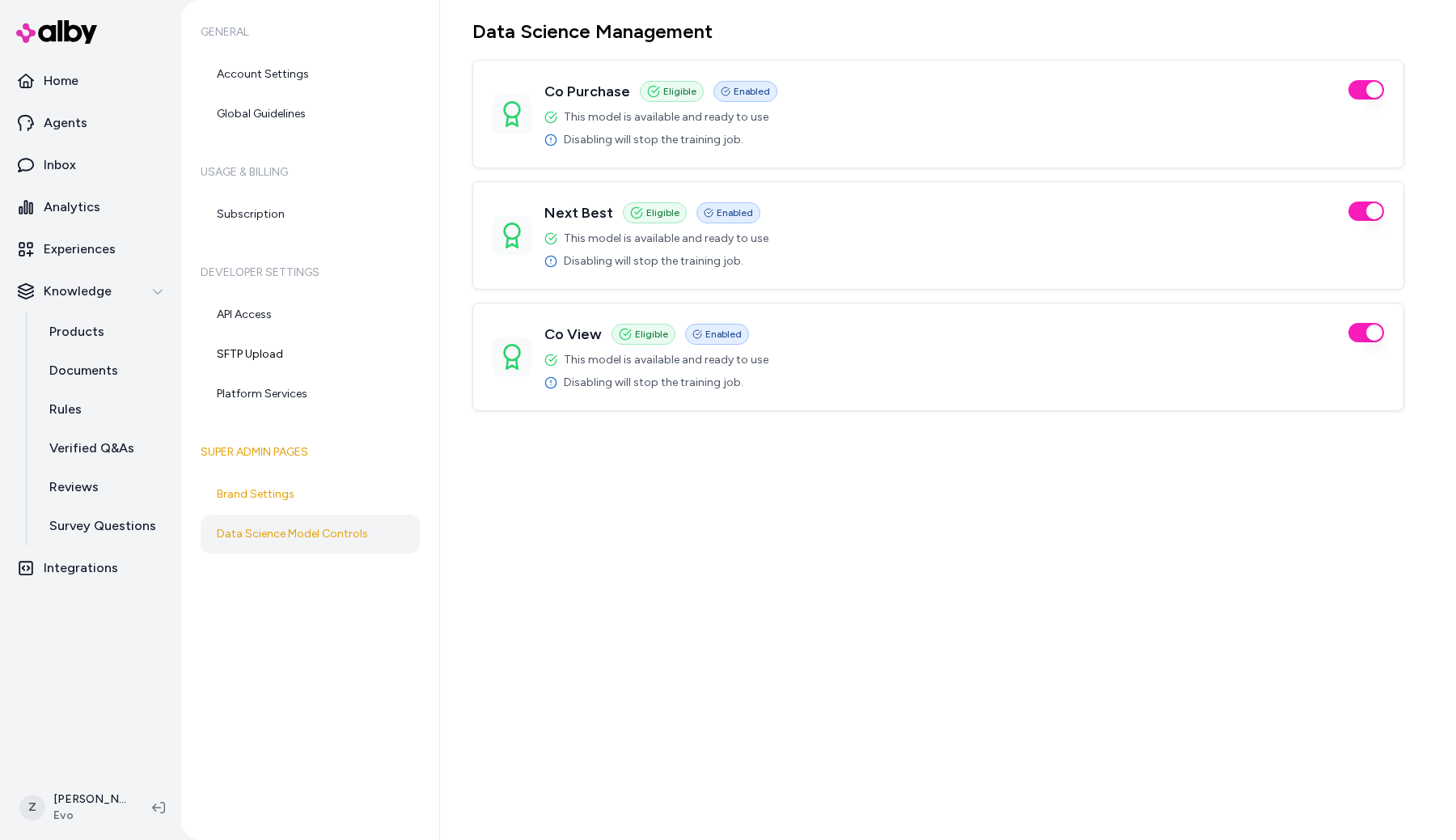
click at [1223, 637] on div "Data Science Management Co Purchase Eligible Enabled This model is available an…" at bounding box center [948, 420] width 1016 height 840
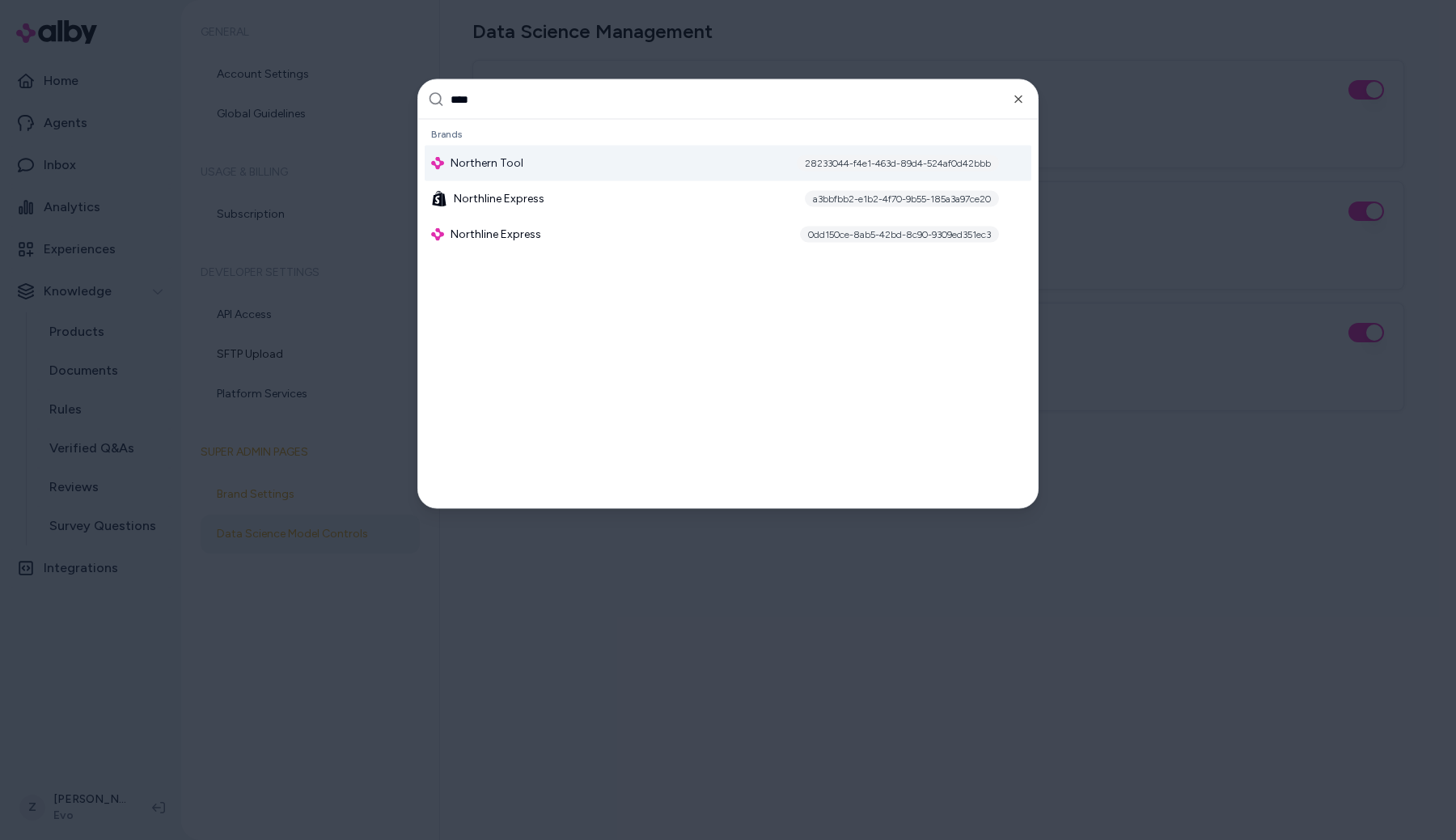
type input "*****"
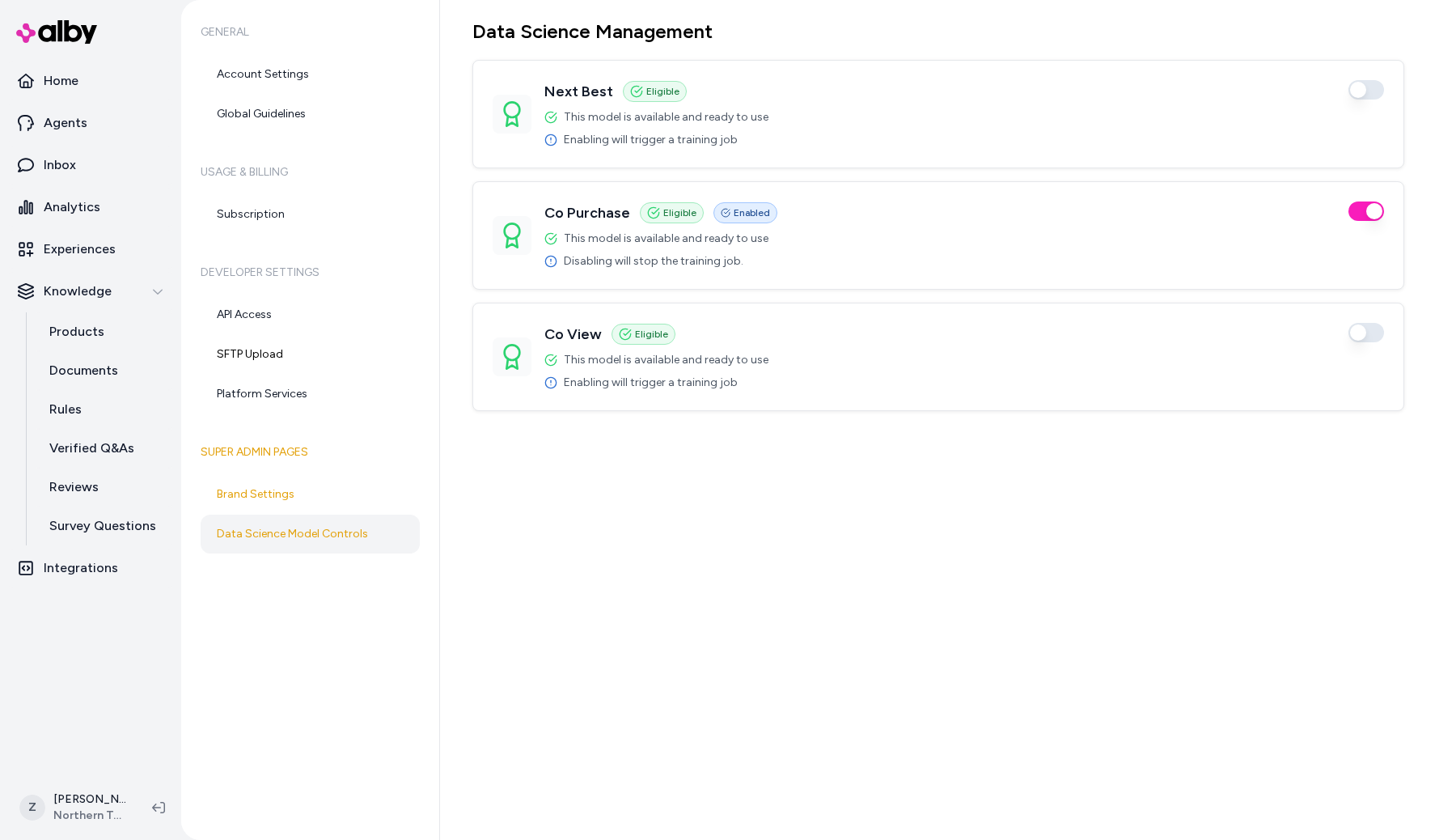
click at [1371, 343] on div "Co View Eligible Enabled This model is available and ready to use Enabling will…" at bounding box center [938, 356] width 891 height 68
click at [1371, 337] on button "button" at bounding box center [1365, 332] width 36 height 19
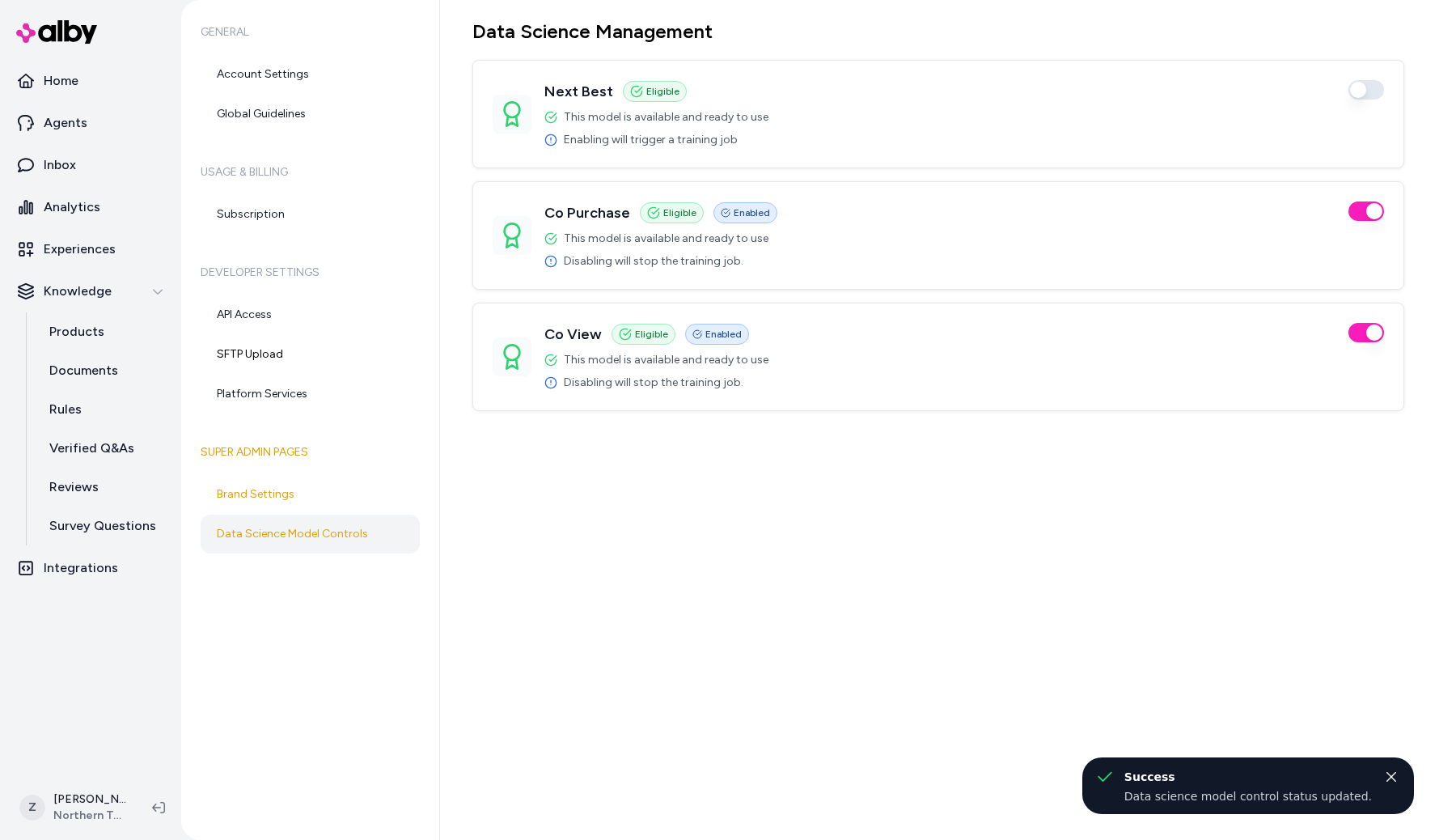
click at [1374, 95] on button "button" at bounding box center [1365, 89] width 36 height 19
click at [1221, 584] on div "Data Science Management Next Best Eligible Enabled This model is available and …" at bounding box center [948, 420] width 1016 height 840
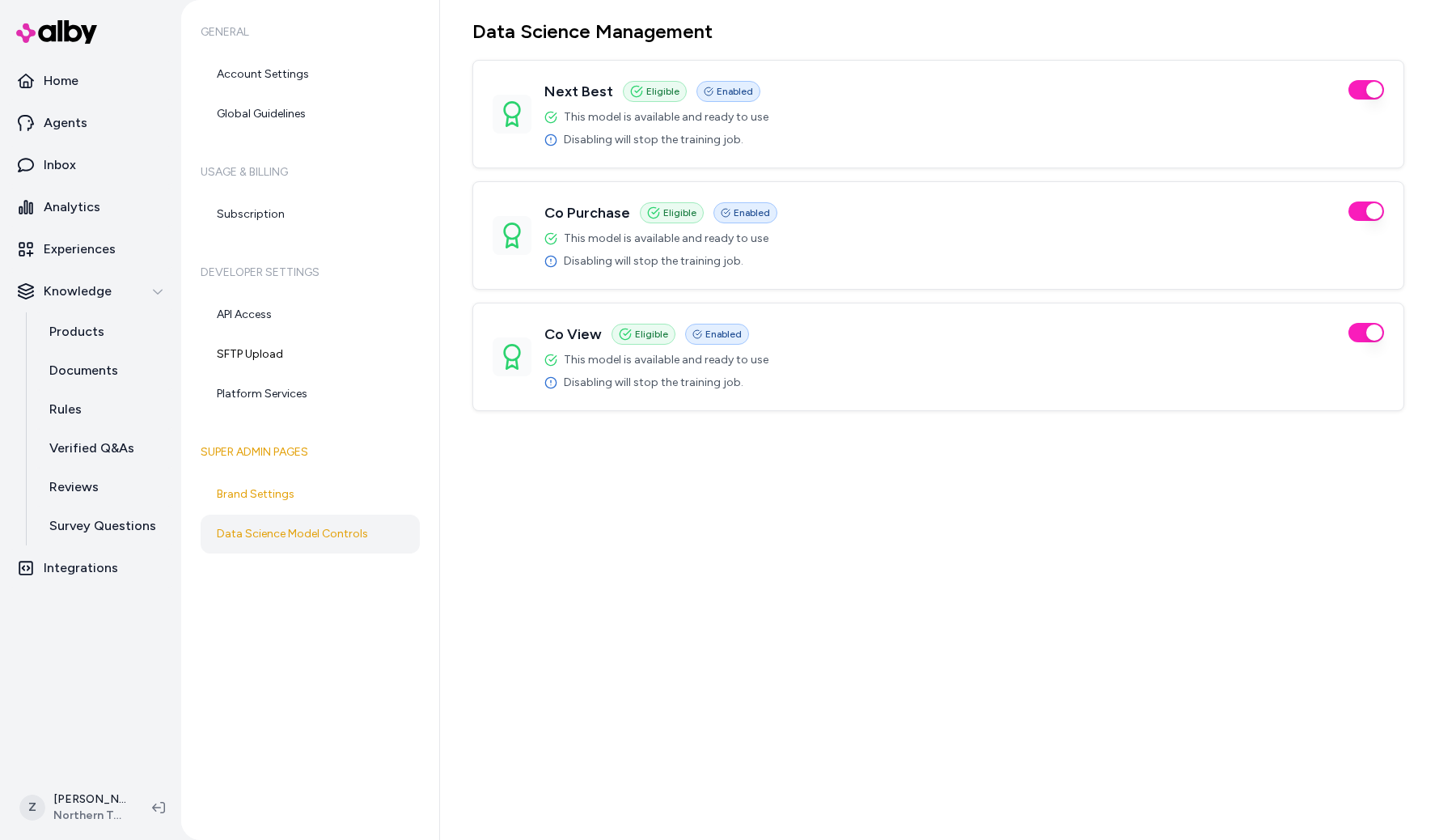
click at [896, 586] on div "Data Science Management Next Best Eligible Enabled This model is available and …" at bounding box center [948, 420] width 1016 height 840
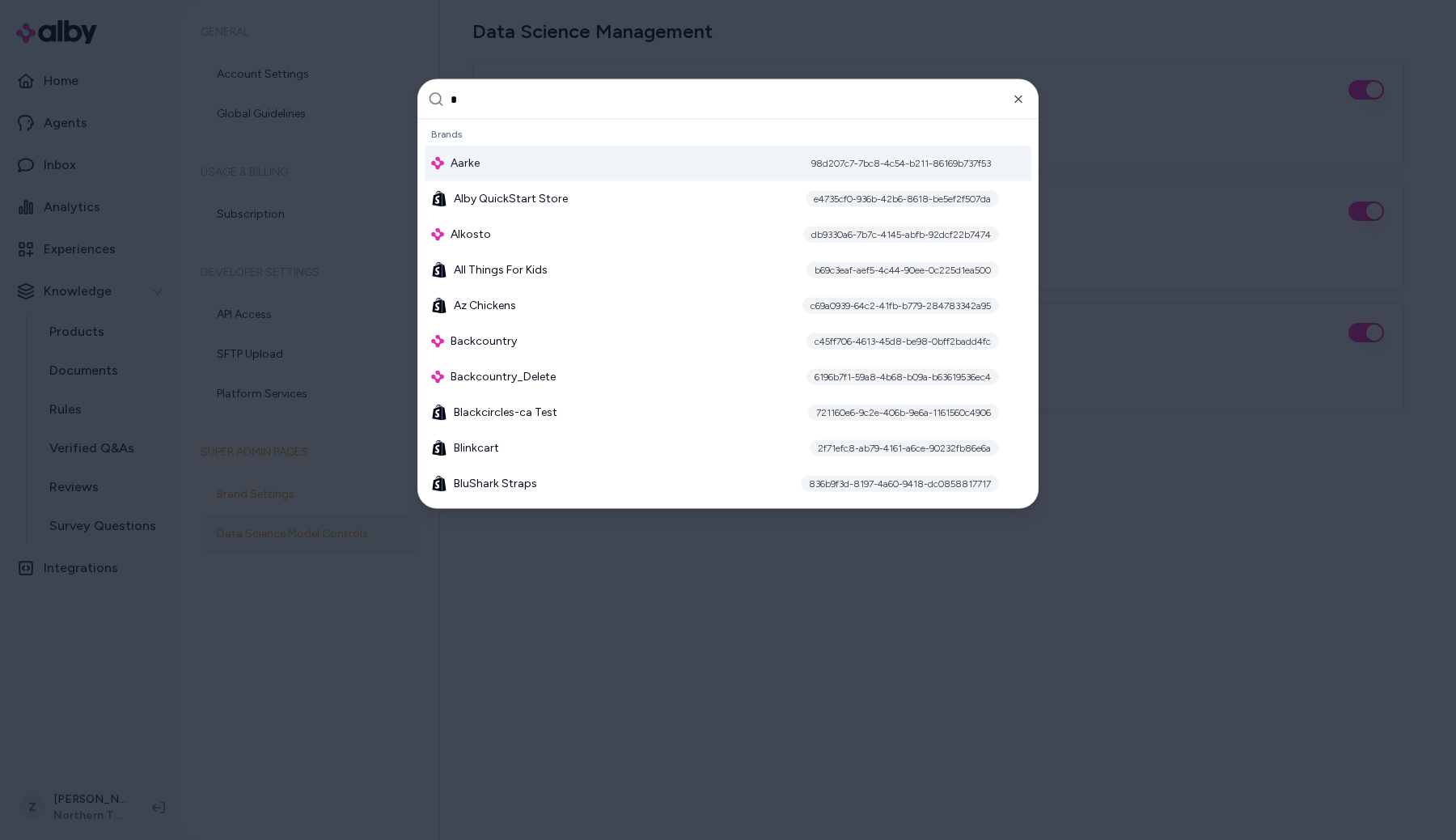
type input "**"
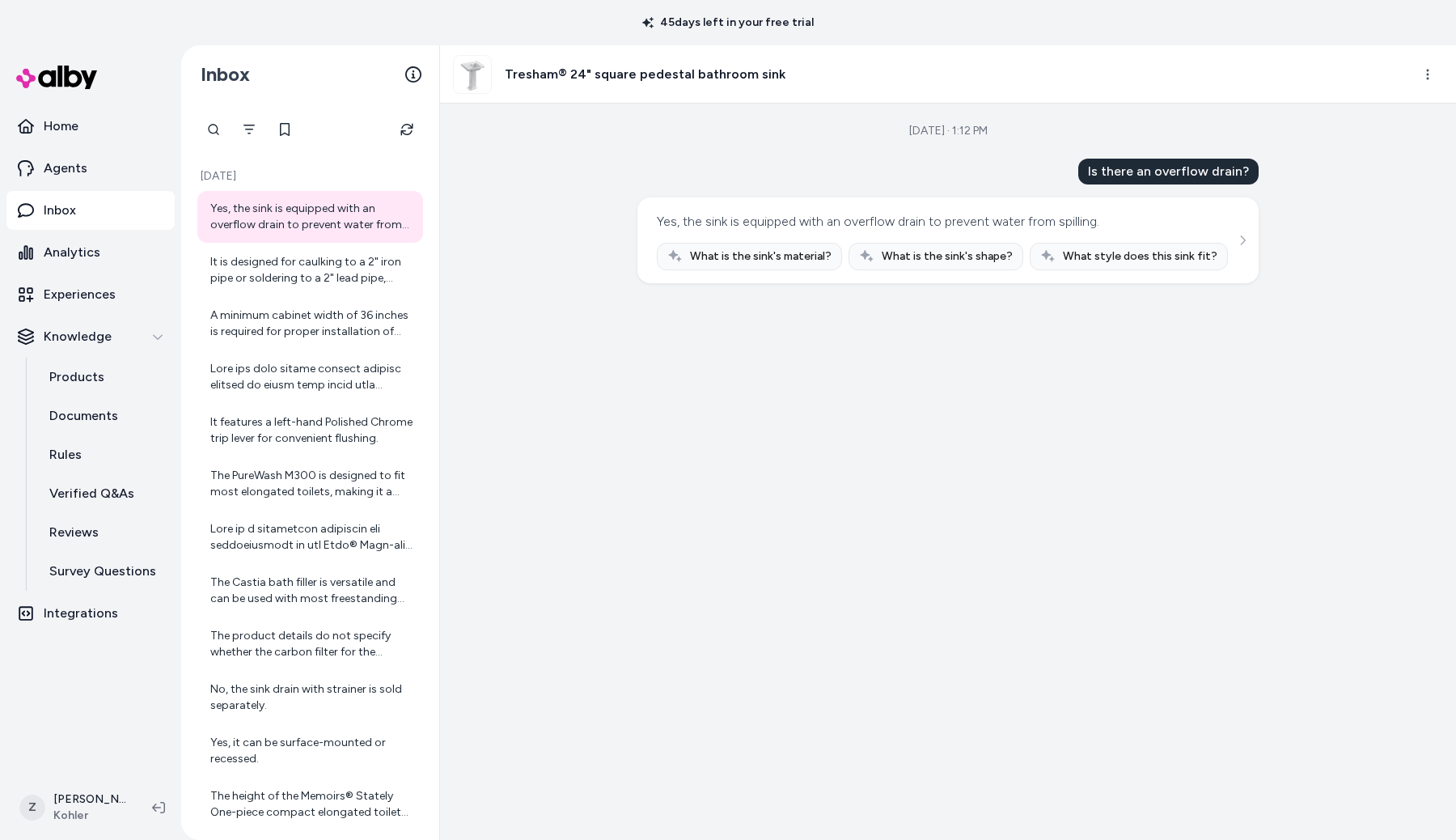
click at [563, 377] on div "[DATE] · 1:12 PM Is there an overflow drain? Yes, the sink is equipped with an …" at bounding box center [948, 472] width 1016 height 736
click at [133, 305] on link "Experiences" at bounding box center [91, 294] width 168 height 38
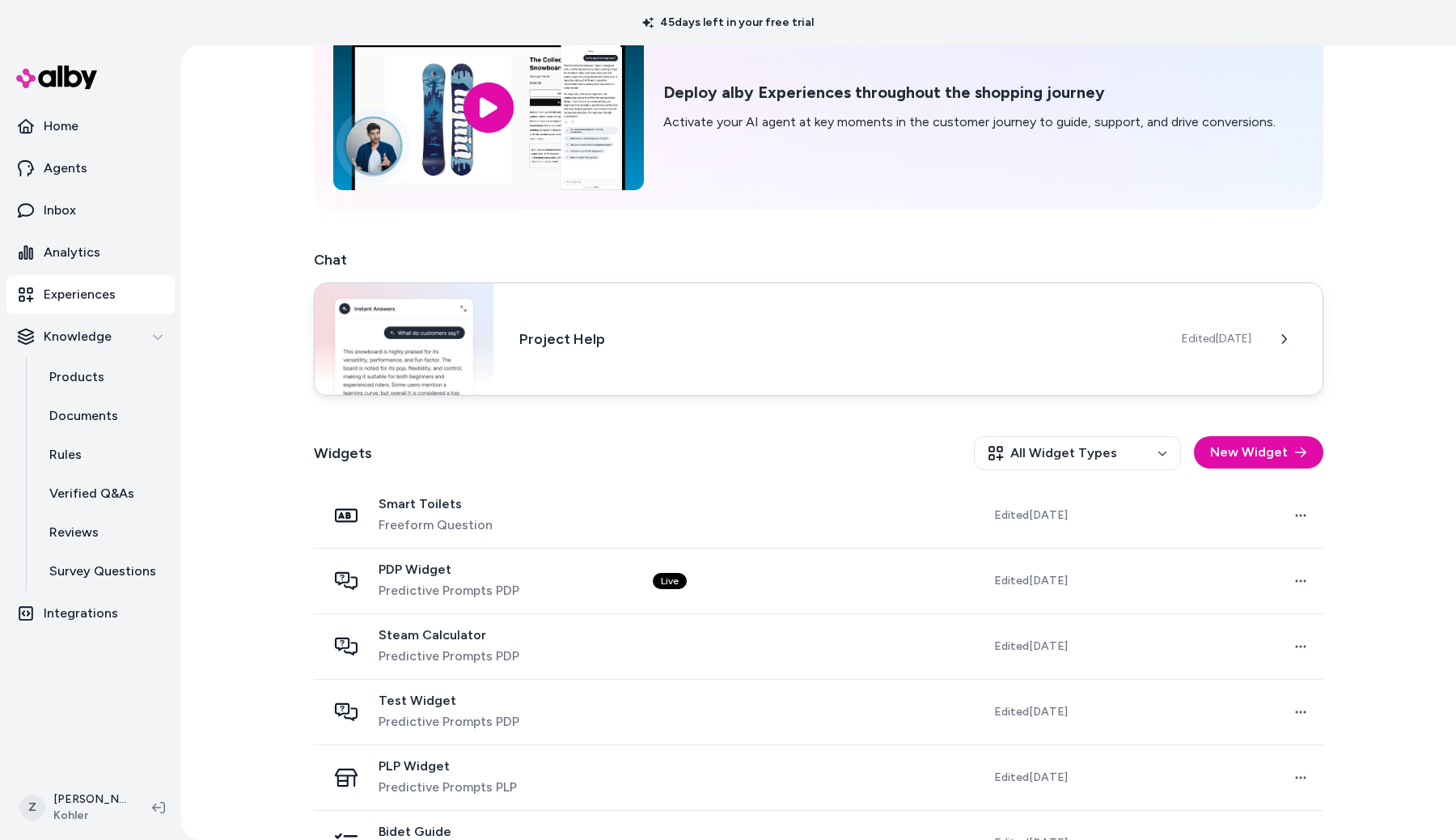
scroll to position [157, 0]
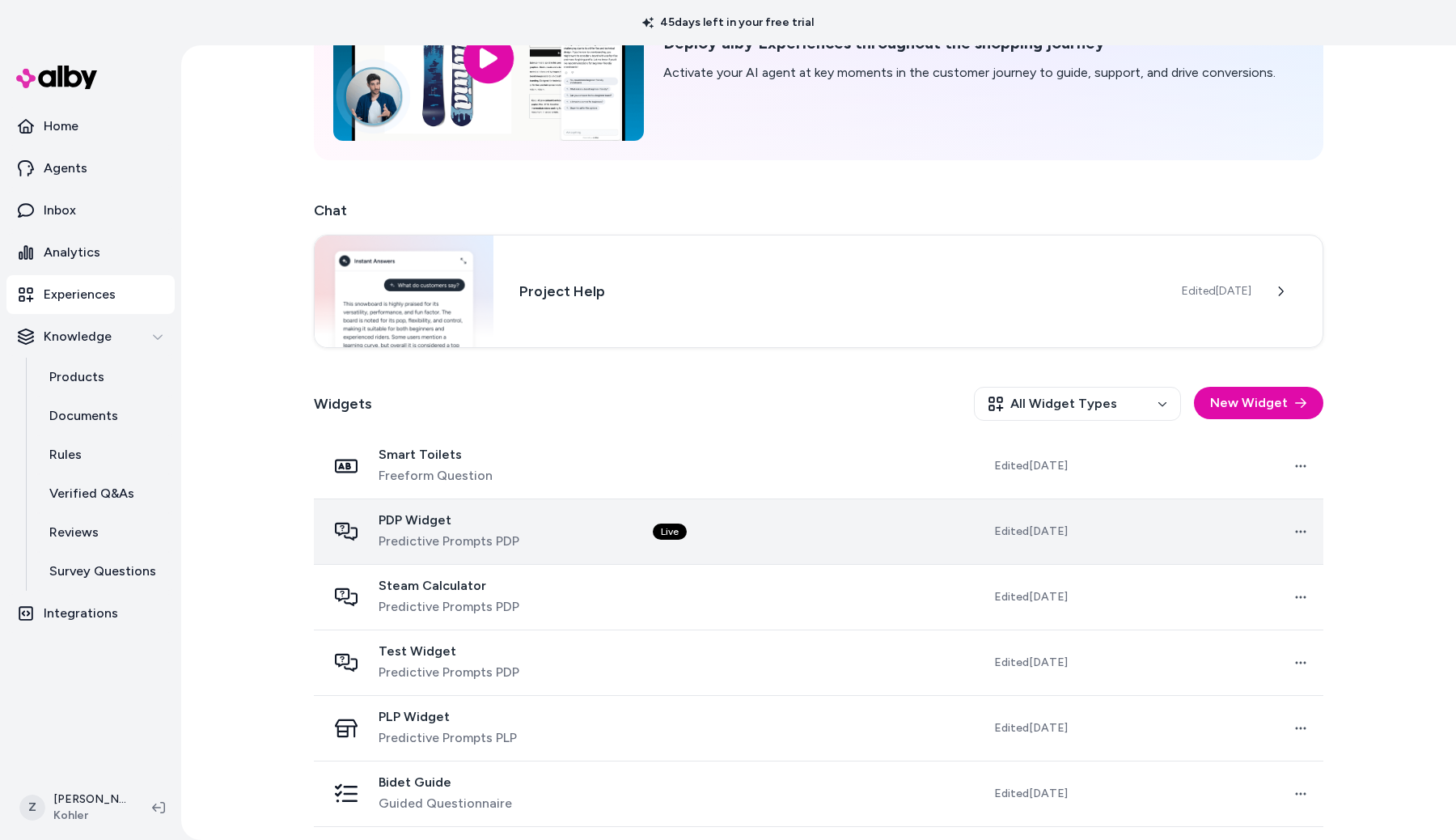
click at [531, 530] on div "PDP Widget Predictive Prompts PDP" at bounding box center [477, 531] width 300 height 38
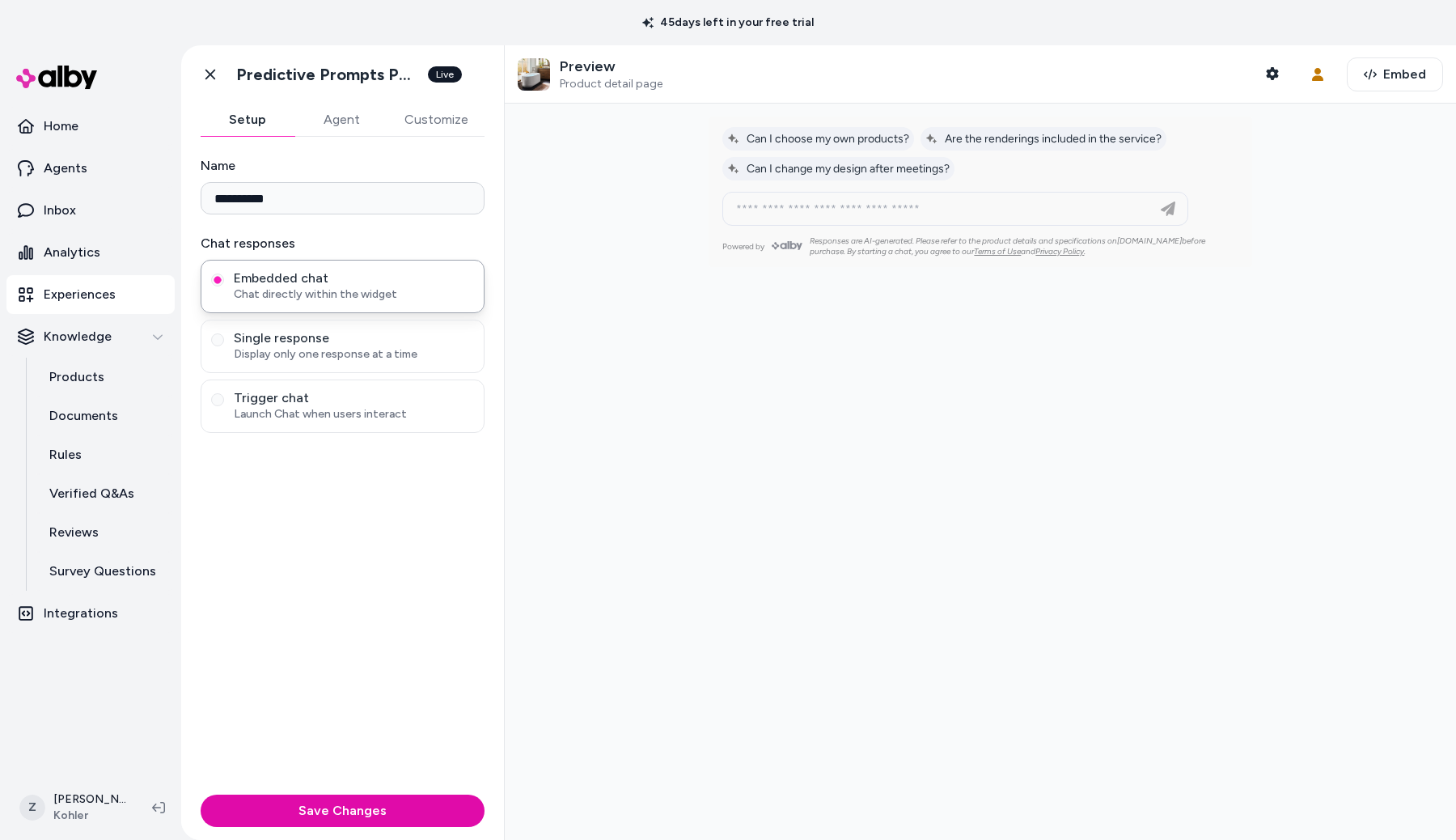
click at [345, 136] on button "Agent" at bounding box center [342, 119] width 93 height 32
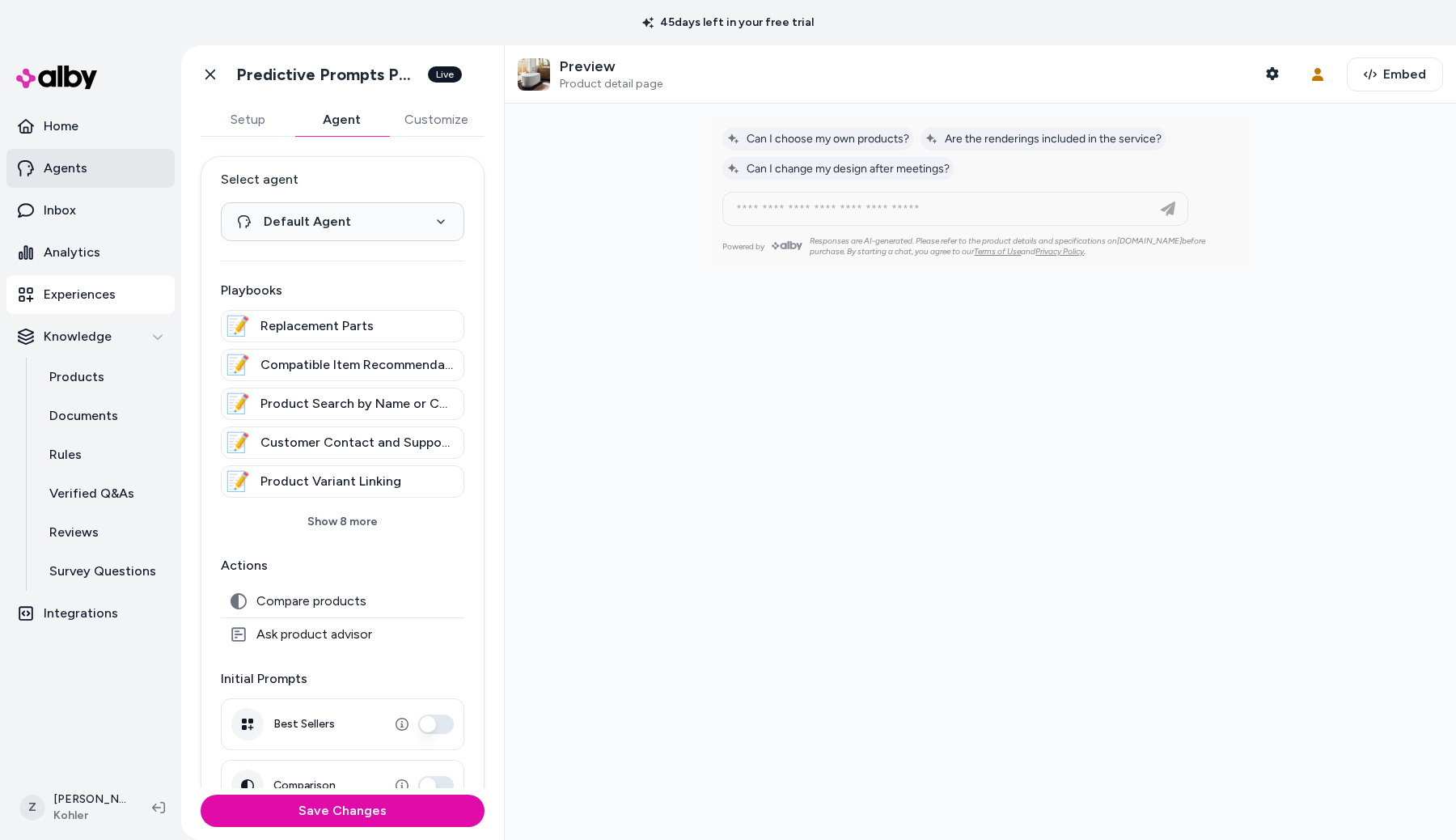
click at [68, 167] on p "Agents" at bounding box center [66, 168] width 44 height 19
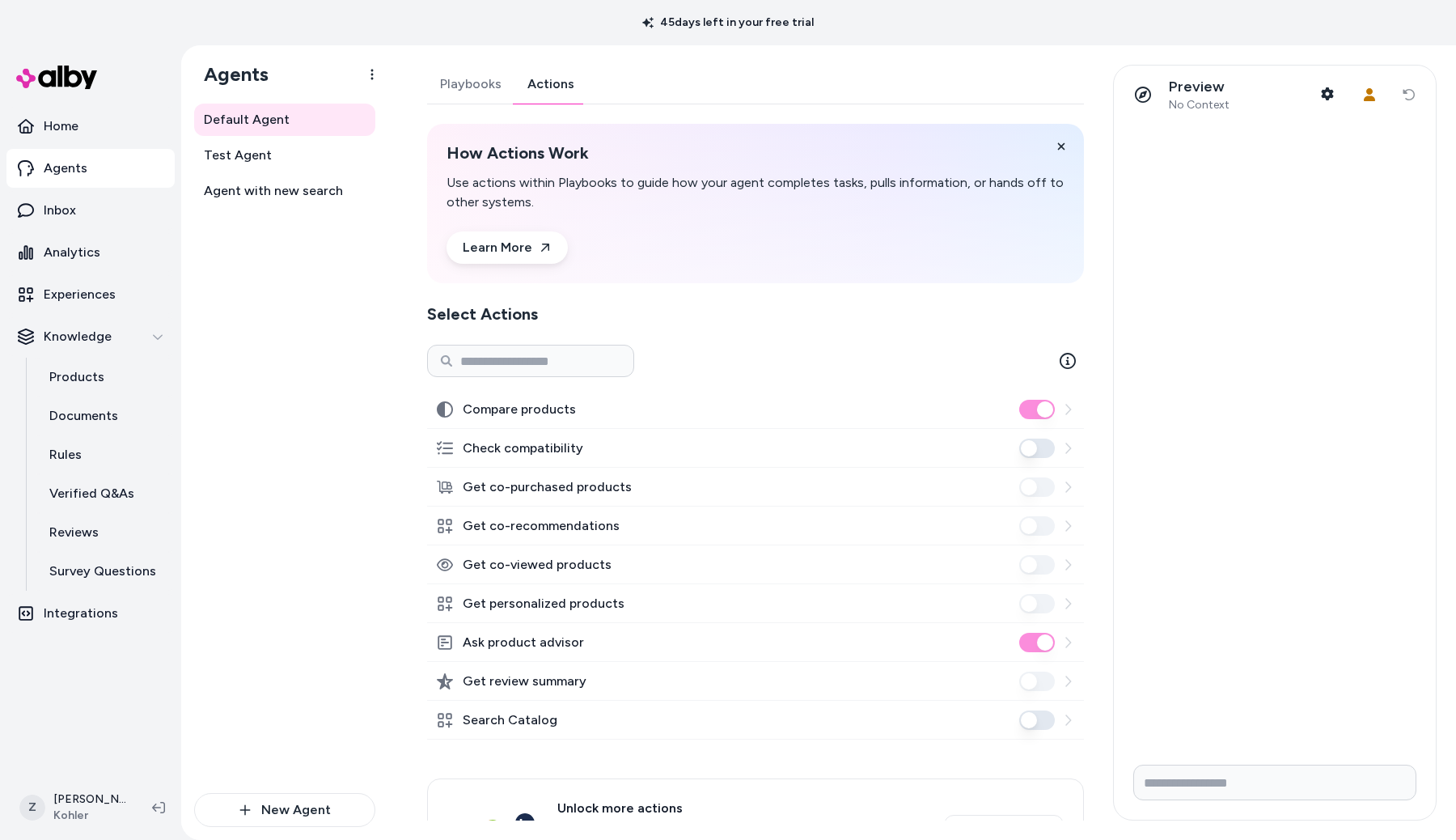
click at [578, 88] on link "Actions" at bounding box center [550, 84] width 72 height 38
click at [324, 162] on link "Test Agent" at bounding box center [285, 155] width 181 height 32
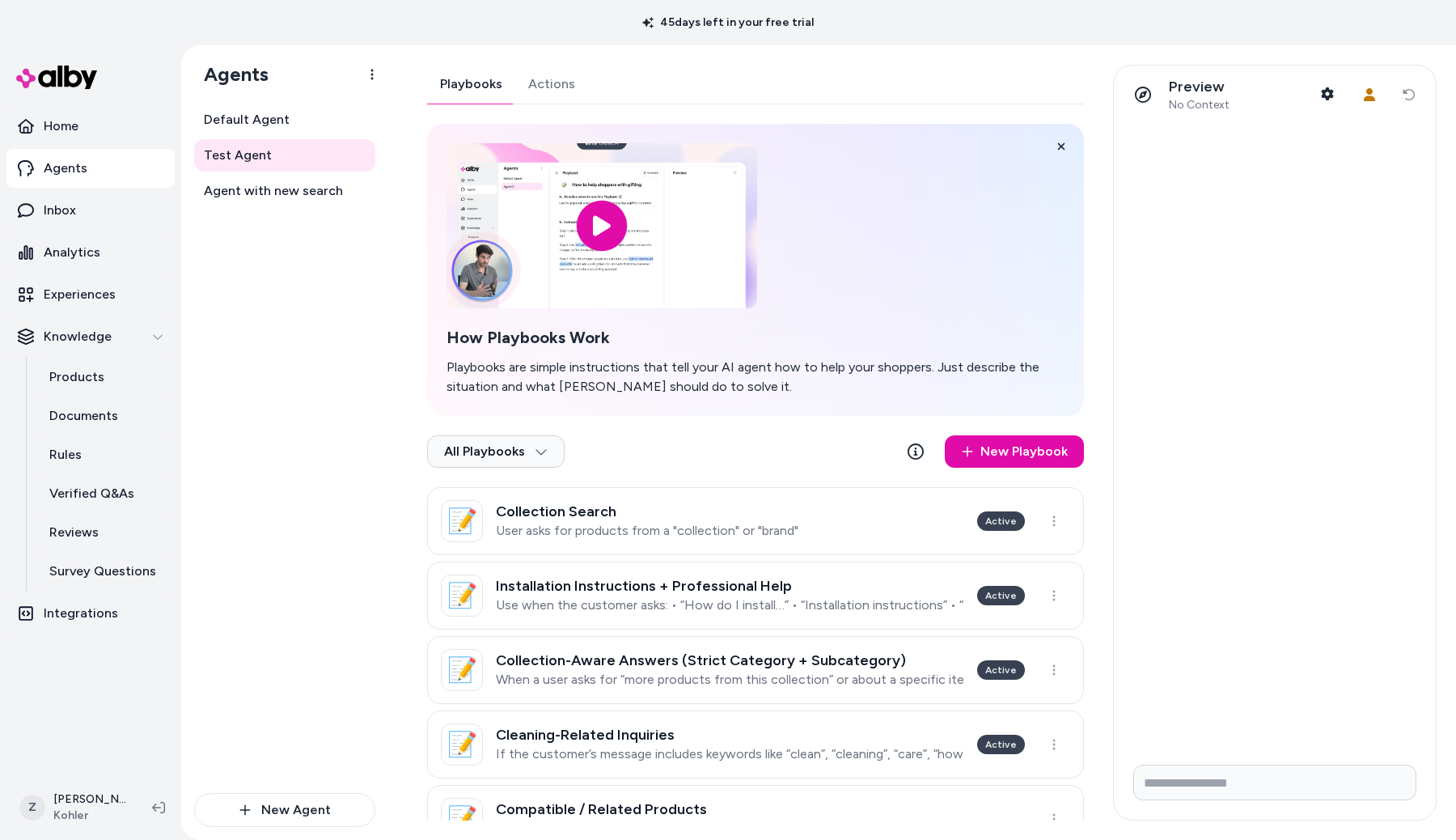
click at [538, 82] on link "Actions" at bounding box center [551, 84] width 72 height 38
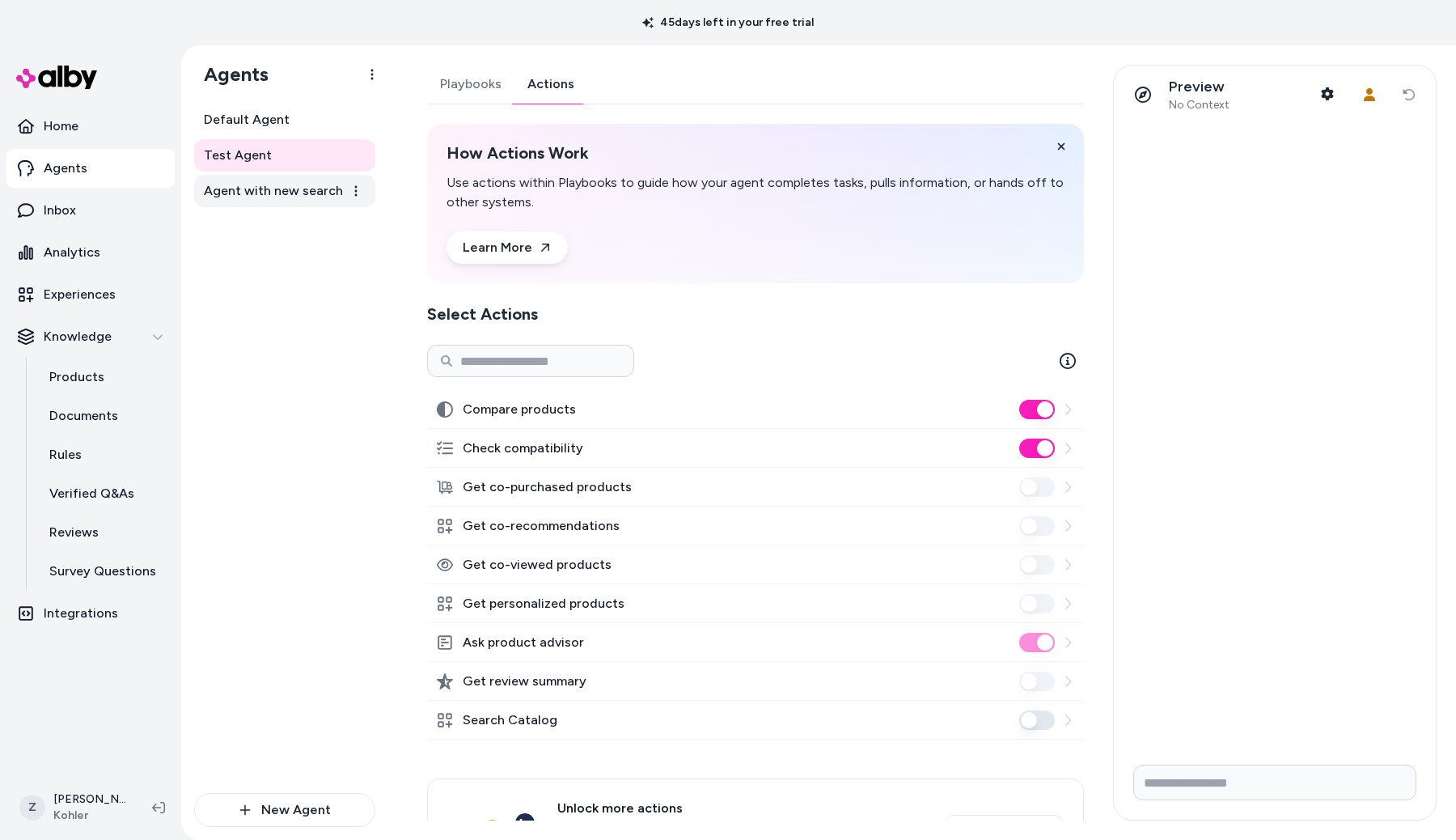
click at [319, 206] on link "Agent with new search" at bounding box center [285, 191] width 181 height 32
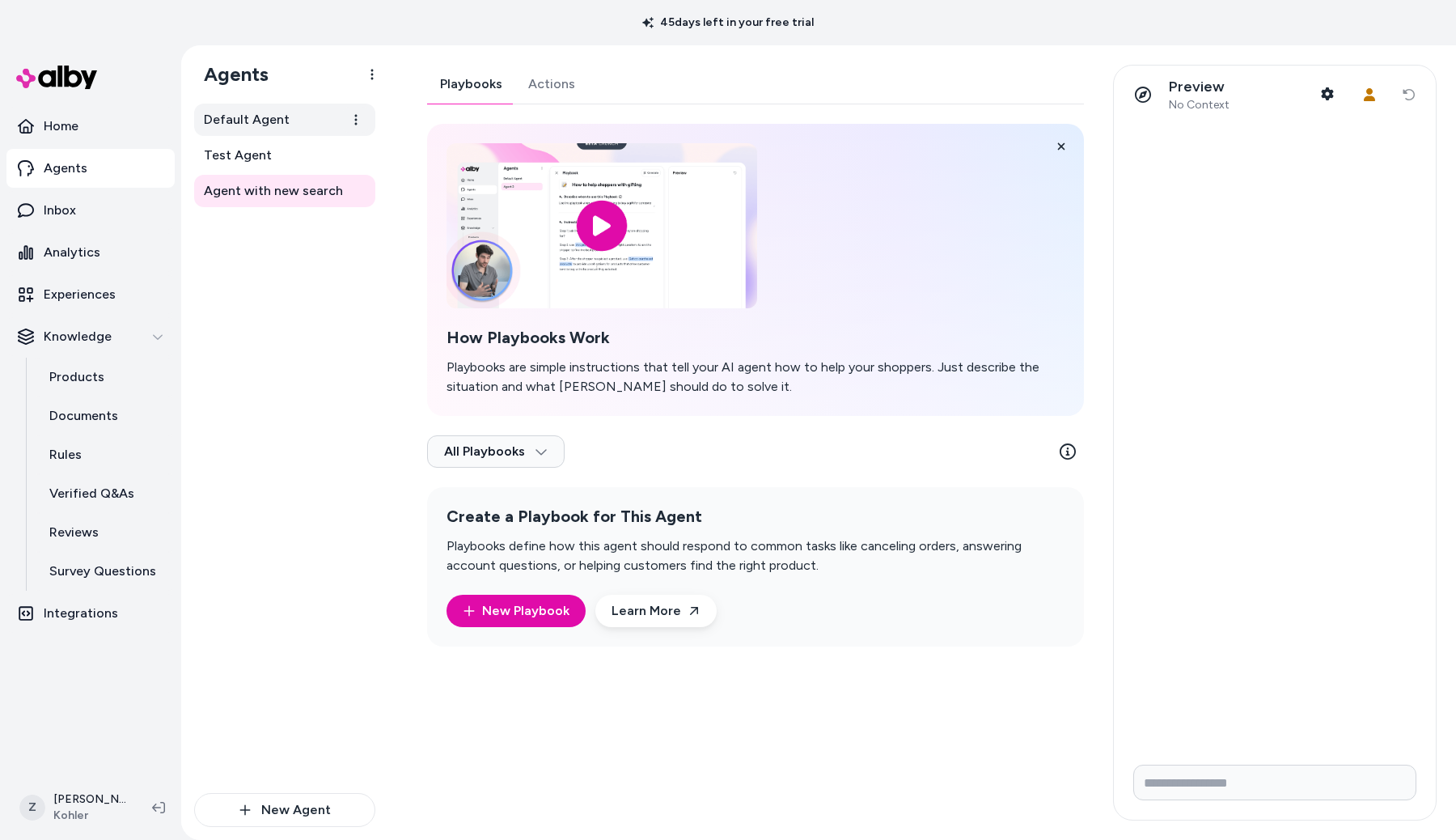
click at [309, 128] on link "Default Agent" at bounding box center [285, 119] width 181 height 32
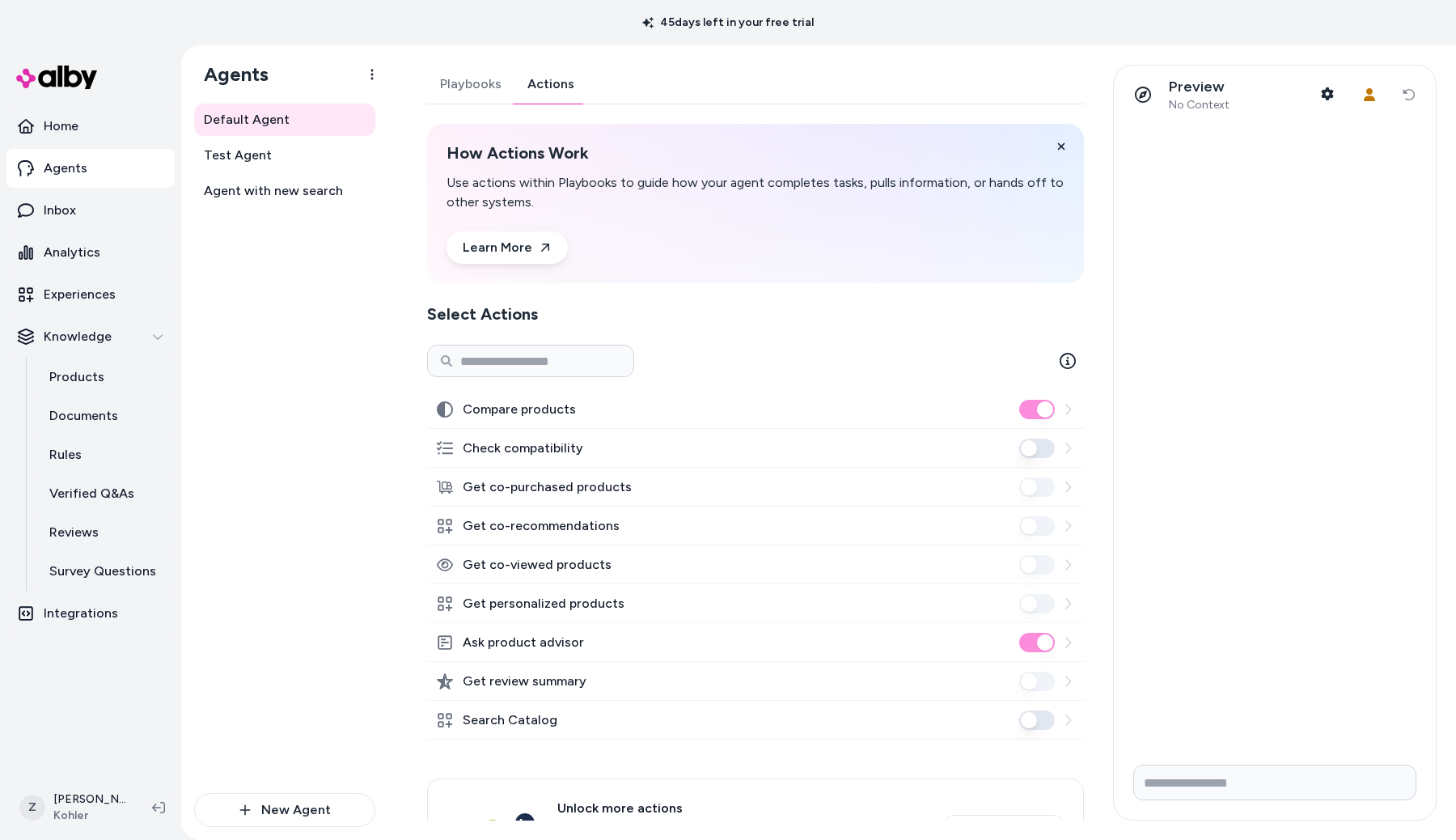
click at [553, 92] on link "Actions" at bounding box center [550, 84] width 72 height 38
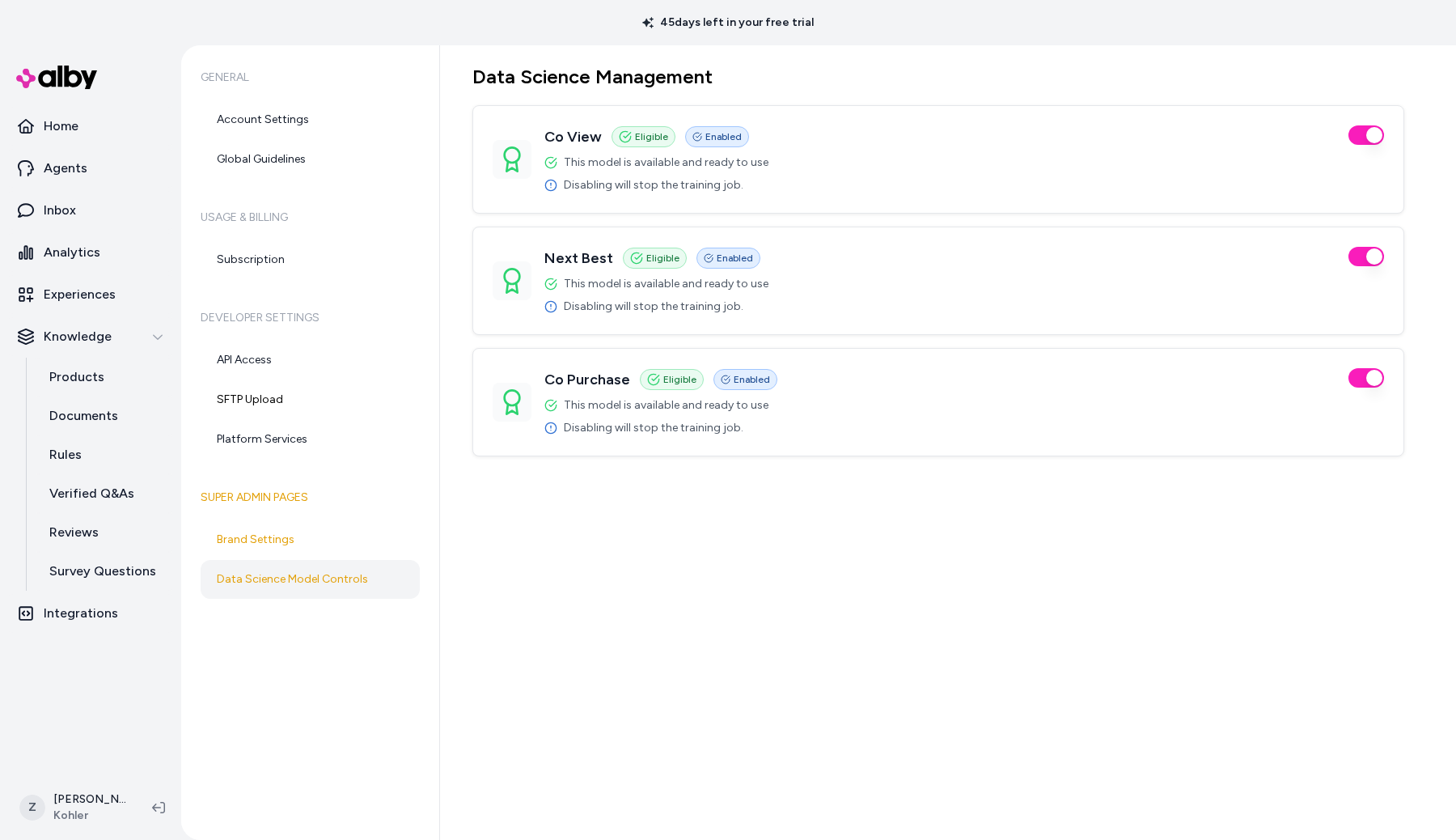
click at [957, 724] on div "Data Science Management Co View Eligible Enabled This model is available and re…" at bounding box center [948, 442] width 1016 height 794
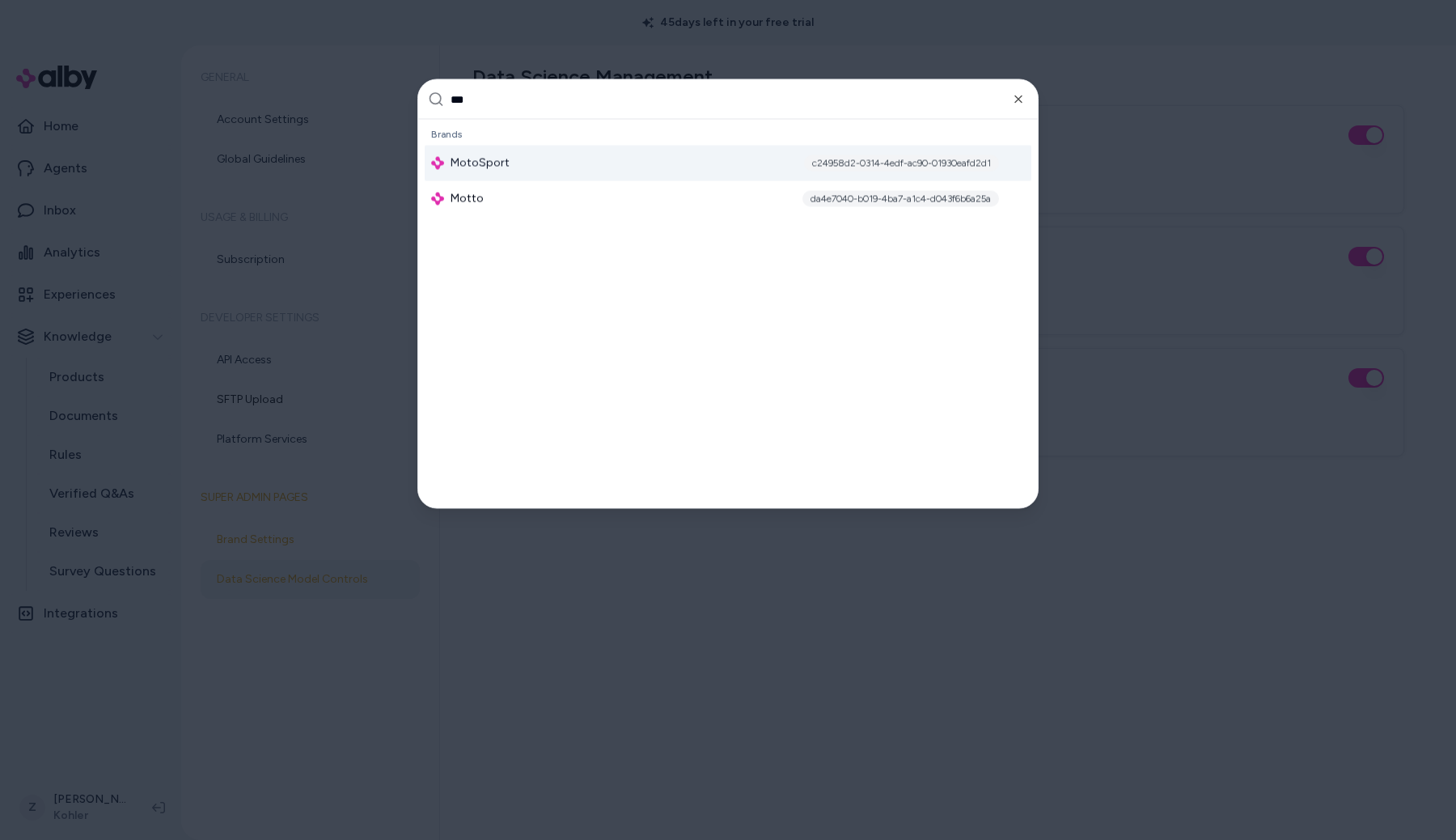
type input "****"
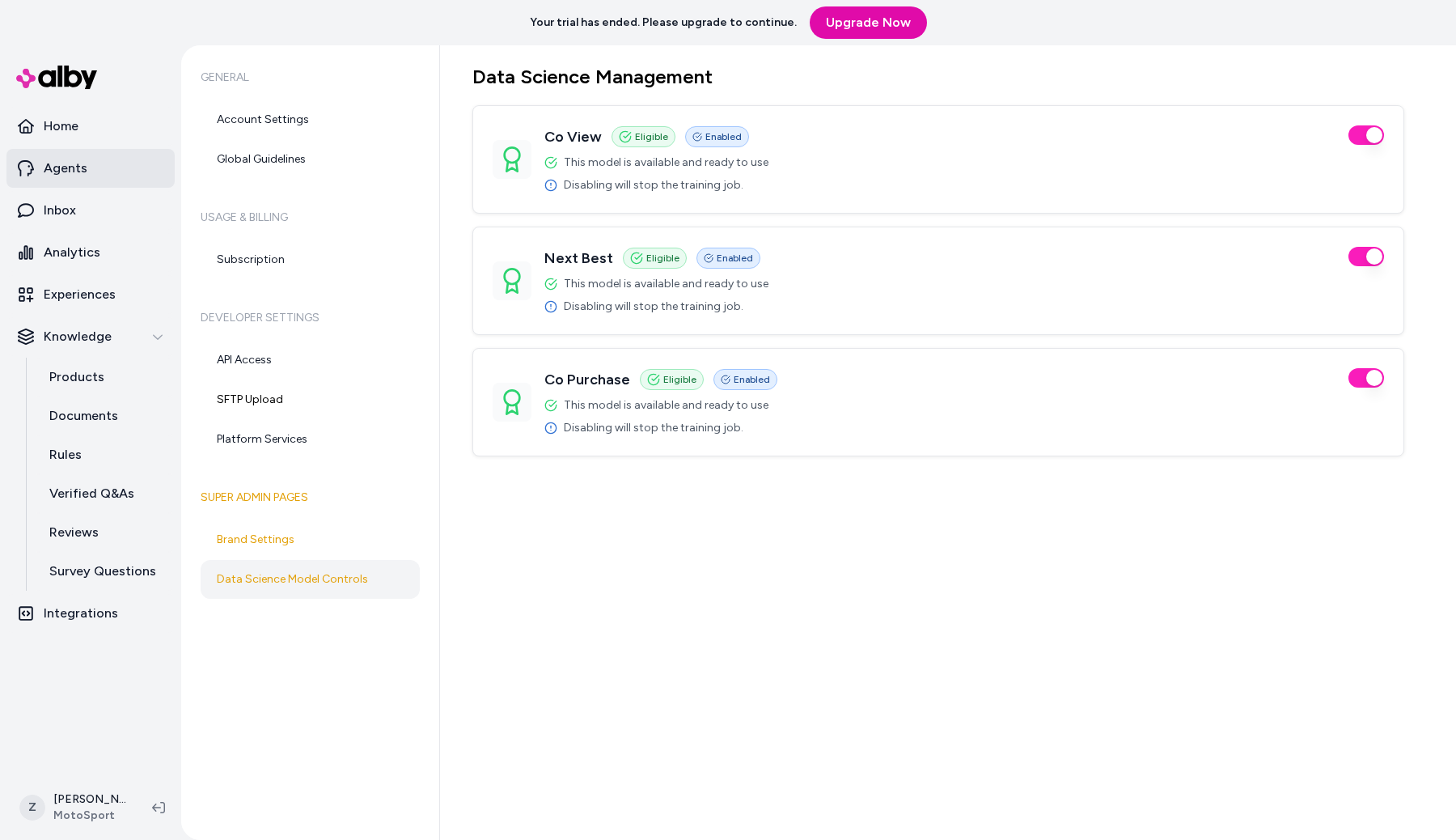
click at [105, 180] on link "Agents" at bounding box center [91, 169] width 168 height 38
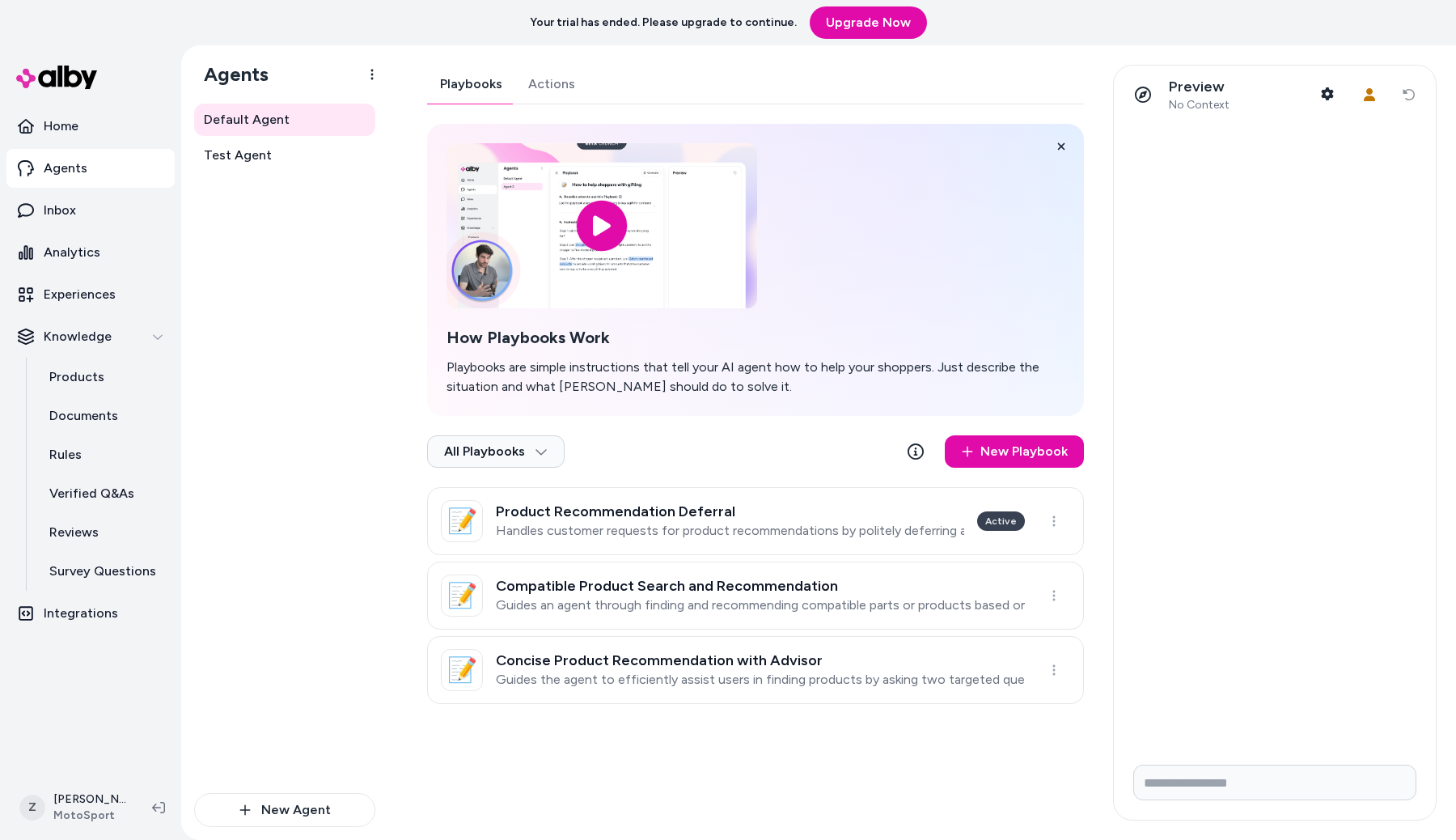
click at [562, 80] on link "Actions" at bounding box center [551, 84] width 72 height 38
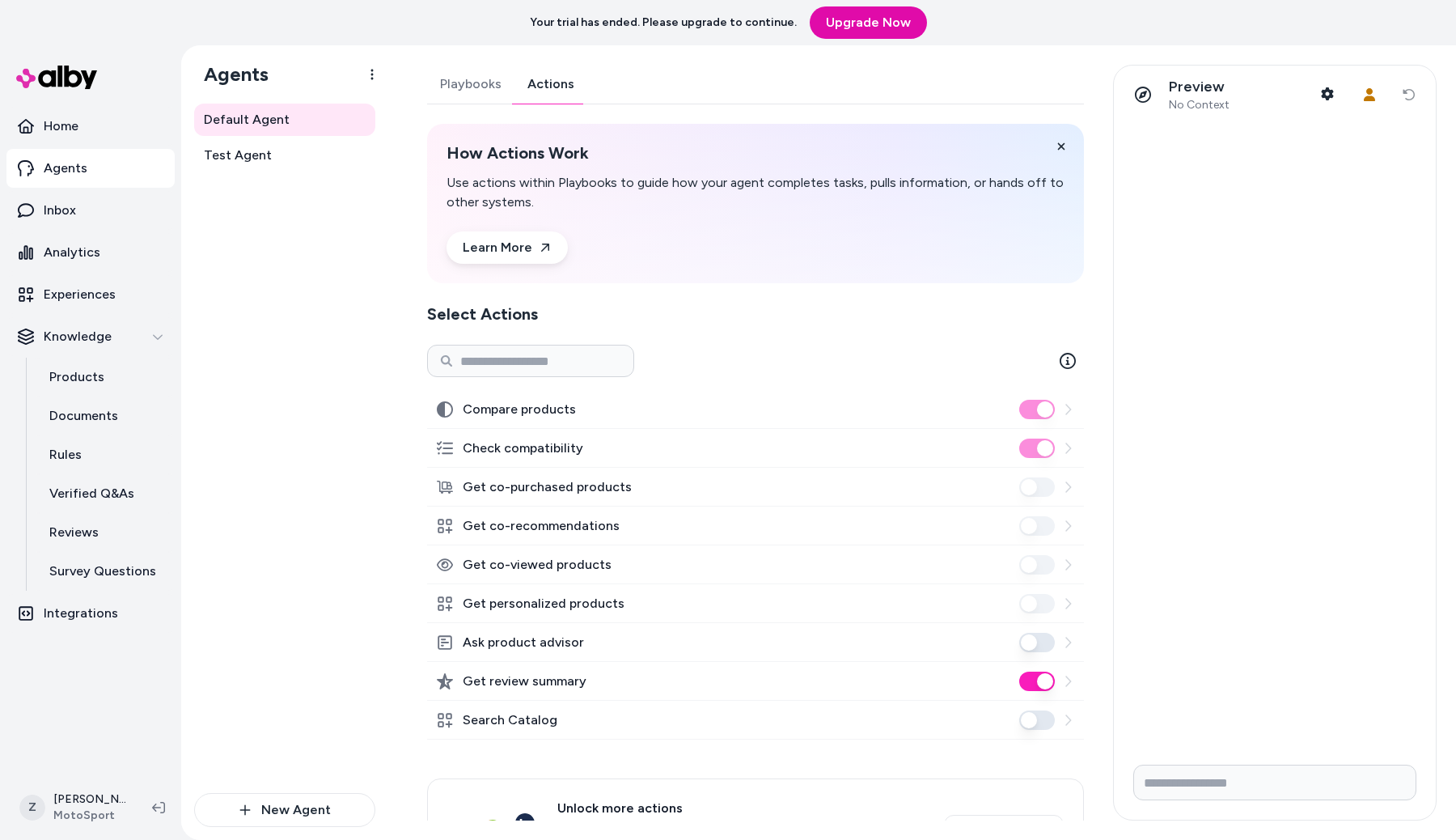
click at [1243, 537] on div at bounding box center [1275, 437] width 322 height 627
